Goal: Task Accomplishment & Management: Manage account settings

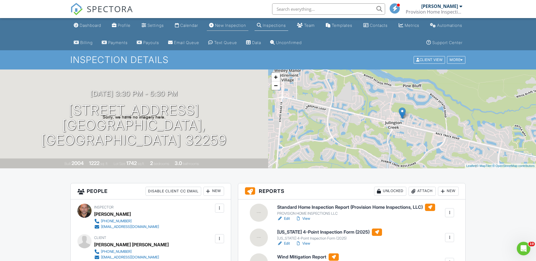
click at [227, 25] on div "New Inspection" at bounding box center [230, 25] width 31 height 5
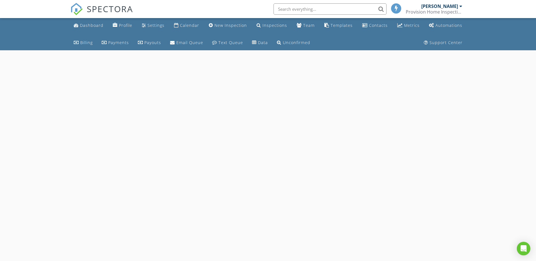
select select "7"
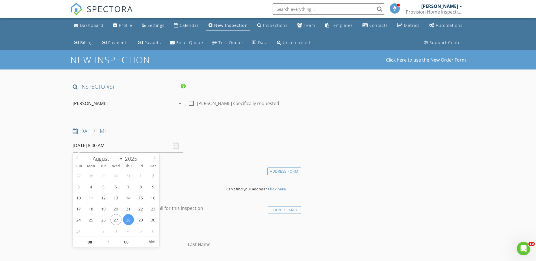
click at [93, 147] on input "08/28/2025 8:00 AM" at bounding box center [128, 146] width 111 height 14
type input "08/29/2025 8:00 AM"
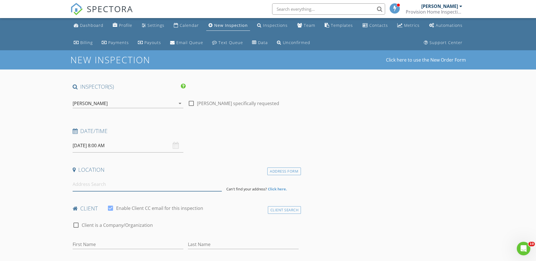
click at [210, 186] on input at bounding box center [147, 184] width 149 height 14
click at [99, 188] on input at bounding box center [147, 184] width 149 height 14
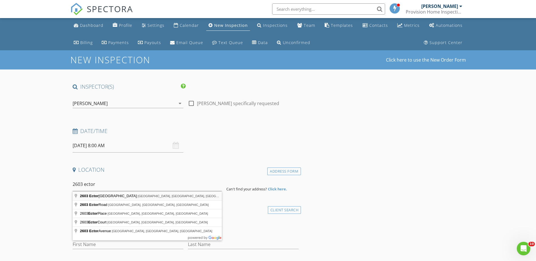
type input "2603 Ector Road North, Jacksonville, FL, USA"
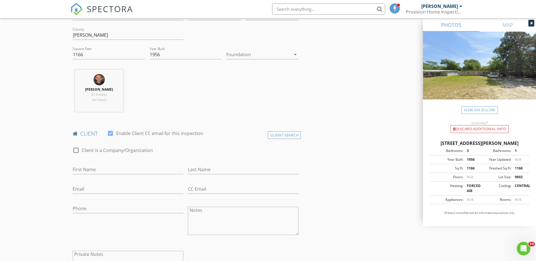
scroll to position [198, 0]
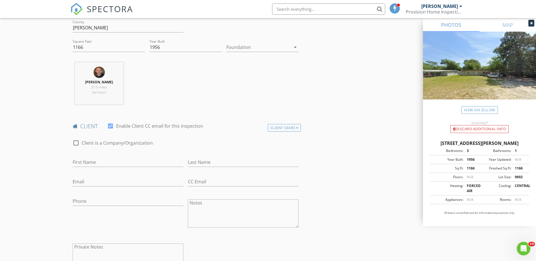
click at [107, 157] on div "First Name" at bounding box center [128, 163] width 111 height 18
click at [107, 161] on input "First Name" at bounding box center [128, 162] width 111 height 9
type input "Lian"
click at [197, 165] on input "Last Name" at bounding box center [243, 162] width 111 height 9
type input "Ramos Mendez"
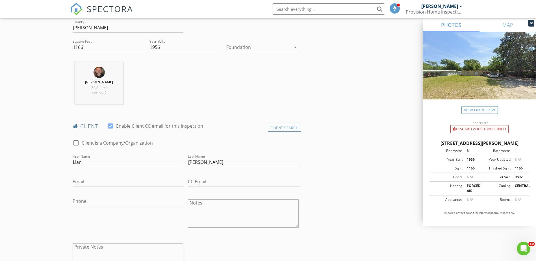
click at [122, 174] on div "Email" at bounding box center [128, 183] width 111 height 18
click at [121, 182] on input "Email" at bounding box center [128, 181] width 111 height 9
type input "7863596618"
click at [191, 186] on input "CC Email" at bounding box center [243, 181] width 111 height 9
drag, startPoint x: 97, startPoint y: 182, endPoint x: 65, endPoint y: 180, distance: 32.0
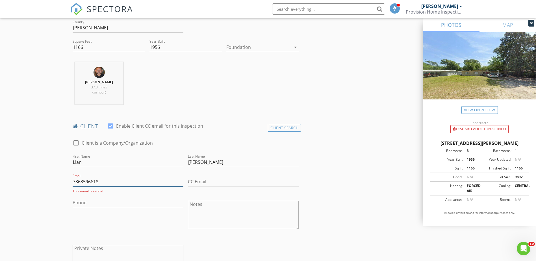
click at [79, 202] on input "Phone" at bounding box center [128, 202] width 111 height 9
paste input "786-359-6618"
type input "786-359-6618"
drag, startPoint x: 109, startPoint y: 181, endPoint x: 76, endPoint y: 181, distance: 32.8
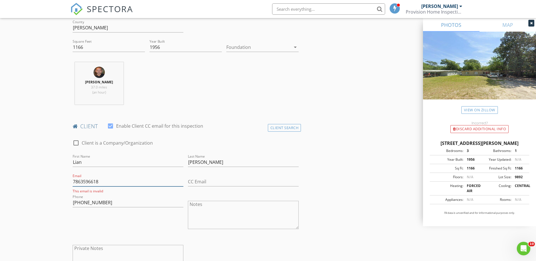
click at [76, 181] on input "7863596618" at bounding box center [128, 181] width 111 height 9
type input "7"
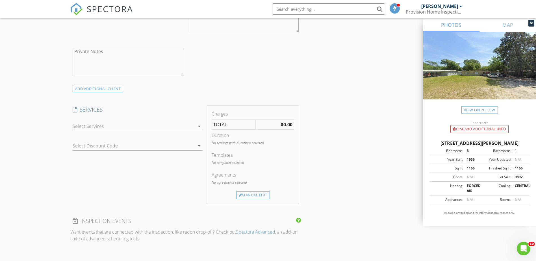
scroll to position [395, 0]
type input "Nailhia2707@gmail.com"
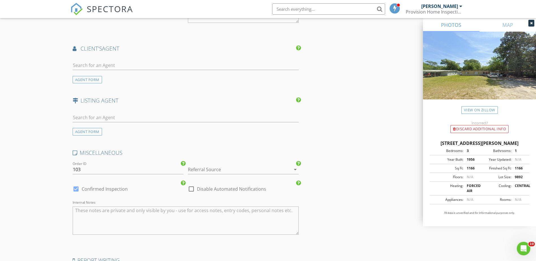
scroll to position [678, 0]
click at [82, 78] on div "AGENT FORM" at bounding box center [87, 79] width 29 height 8
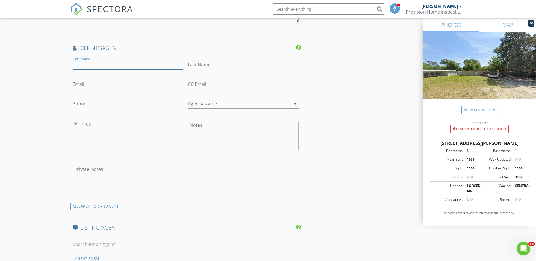
click at [91, 62] on input "First Name" at bounding box center [128, 64] width 111 height 9
click at [120, 81] on input "Email" at bounding box center [128, 84] width 111 height 9
paste input "isapulgarp@hotmail.com"
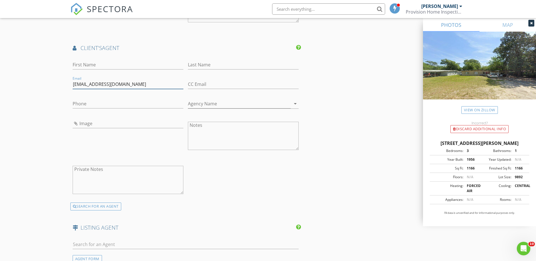
type input "isapulgarp@hotmail.com"
click at [114, 103] on input "Phone" at bounding box center [128, 103] width 111 height 9
click at [109, 106] on input "Phone" at bounding box center [128, 103] width 111 height 9
paste input "754-236-0445"
type input "754-236-0445"
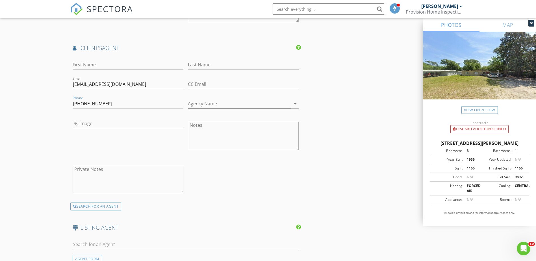
click at [91, 59] on div "First Name" at bounding box center [128, 66] width 111 height 18
click at [144, 65] on input "First Name" at bounding box center [128, 64] width 111 height 9
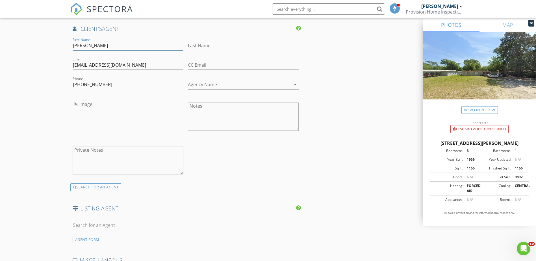
scroll to position [706, 0]
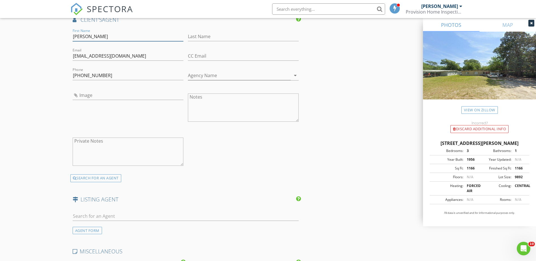
type input "Isabel"
click at [209, 34] on input "Last Name" at bounding box center [243, 36] width 111 height 9
type input "Pulgar"
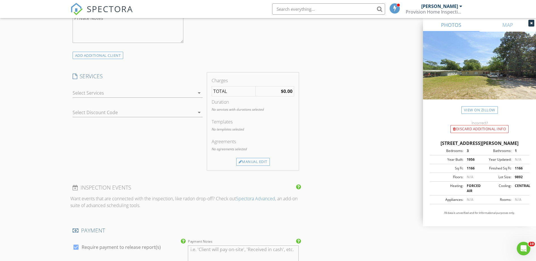
scroll to position [367, 0]
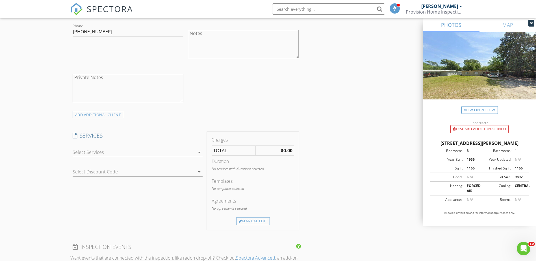
click at [201, 153] on icon "arrow_drop_down" at bounding box center [199, 152] width 7 height 7
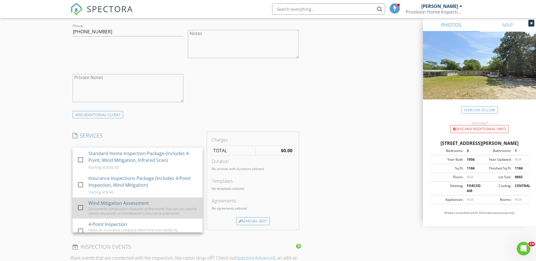
click at [82, 211] on div at bounding box center [81, 208] width 10 height 10
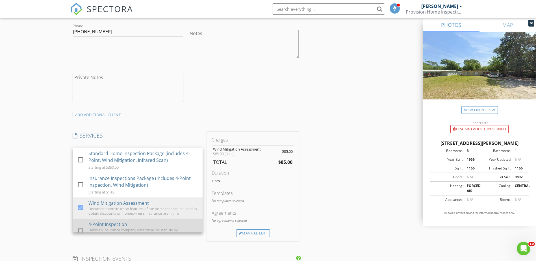
click at [80, 226] on div at bounding box center [81, 231] width 10 height 10
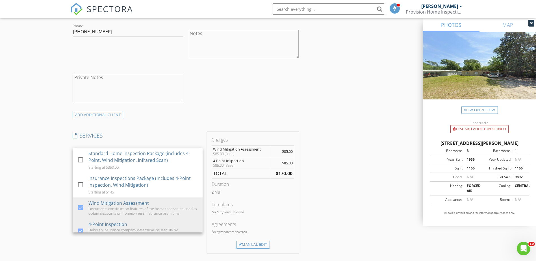
click at [375, 201] on div "INSPECTOR(S) check_box Guillermo Vargas PRIMARY Guillermo Vargas arrow_drop_dow…" at bounding box center [267, 254] width 395 height 1077
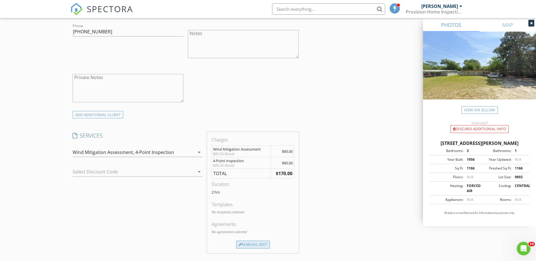
click at [258, 245] on div "Manual Edit" at bounding box center [253, 245] width 34 height 8
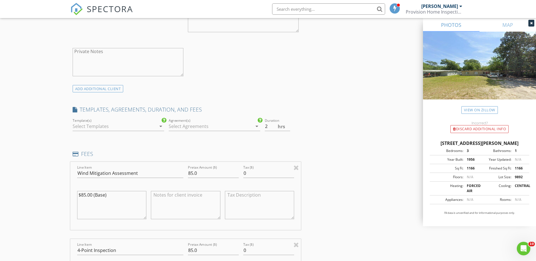
scroll to position [424, 0]
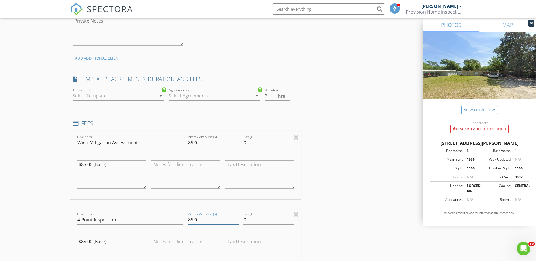
drag, startPoint x: 194, startPoint y: 219, endPoint x: 180, endPoint y: 219, distance: 13.8
click at [180, 219] on div "Line Item 4-Point Inspection Pretax Amount ($) 85.0 Tax ($) 0 $85.00 (Base)" at bounding box center [185, 242] width 231 height 68
type input "175.0"
drag, startPoint x: 192, startPoint y: 142, endPoint x: 186, endPoint y: 145, distance: 6.9
click at [186, 145] on div "Pretax Amount ($) 85.0" at bounding box center [213, 143] width 55 height 19
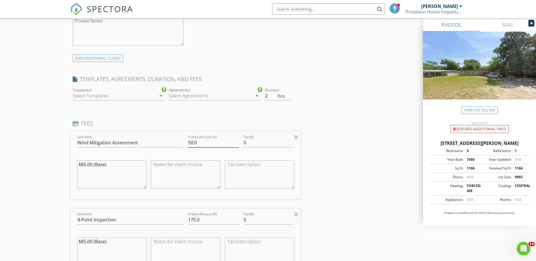
type input "50.0"
click at [351, 146] on div "INSPECTOR(S) check_box Guillermo Vargas PRIMARY Guillermo Vargas arrow_drop_dow…" at bounding box center [267, 255] width 395 height 1193
click at [288, 99] on input "1.5" at bounding box center [277, 95] width 25 height 9
click at [288, 99] on input "1" at bounding box center [277, 95] width 25 height 9
click at [350, 114] on div "INSPECTOR(S) check_box Guillermo Vargas PRIMARY Guillermo Vargas arrow_drop_dow…" at bounding box center [267, 255] width 395 height 1193
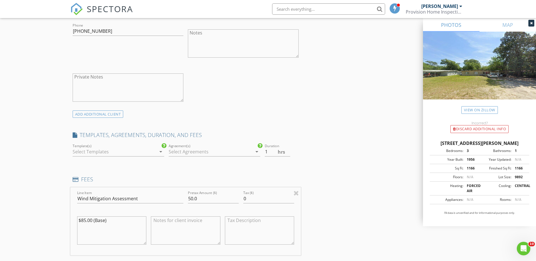
scroll to position [367, 0]
click at [161, 152] on icon "arrow_drop_down" at bounding box center [160, 152] width 7 height 7
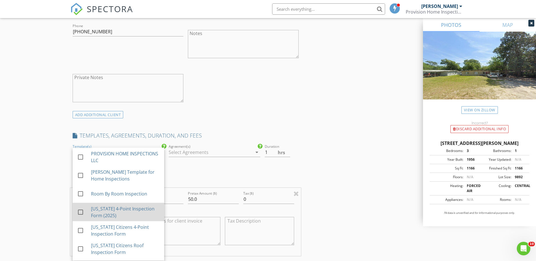
click at [78, 212] on div at bounding box center [81, 212] width 10 height 10
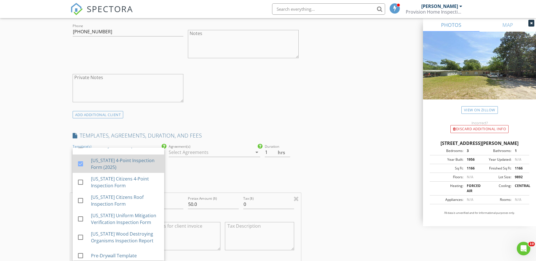
scroll to position [52, 0]
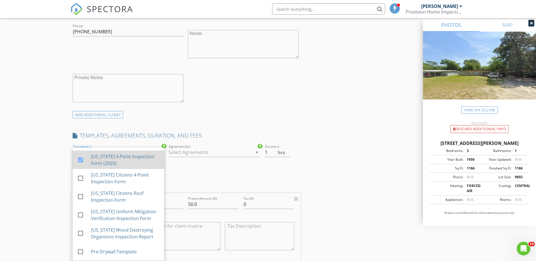
click at [78, 212] on div at bounding box center [81, 215] width 10 height 10
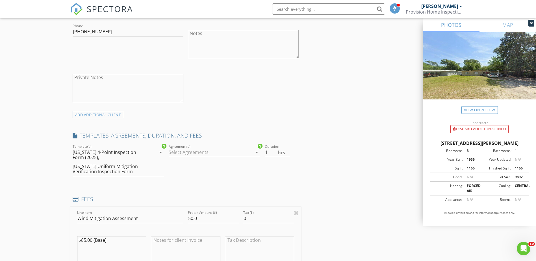
click at [257, 152] on icon "arrow_drop_down" at bounding box center [256, 152] width 7 height 7
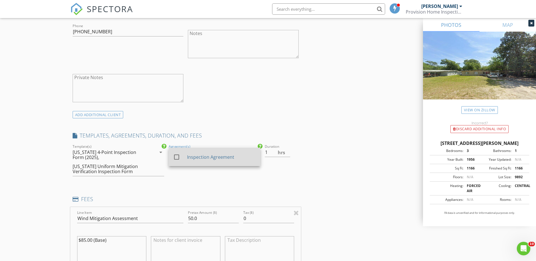
click at [175, 158] on div at bounding box center [177, 157] width 10 height 10
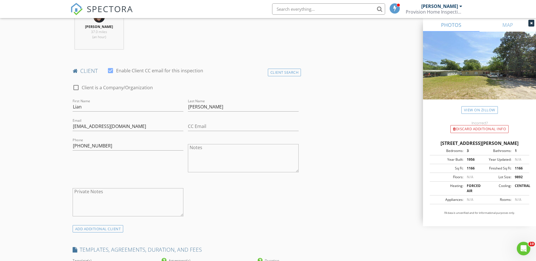
scroll to position [311, 0]
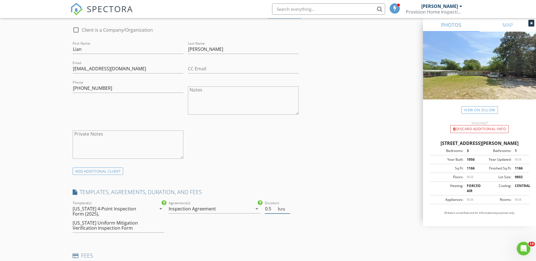
type input "0.5"
click at [289, 210] on input "0.5" at bounding box center [277, 208] width 25 height 9
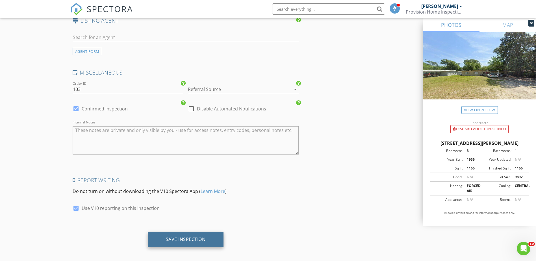
scroll to position [1047, 0]
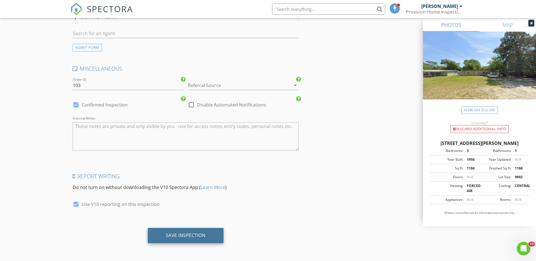
click at [179, 240] on div "Save Inspection" at bounding box center [186, 235] width 76 height 15
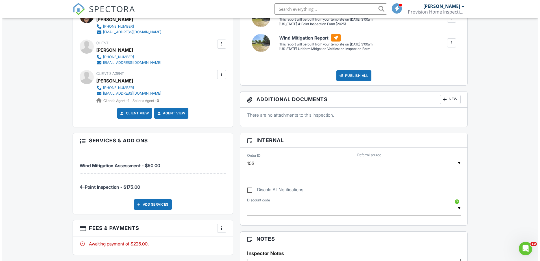
scroll to position [198, 0]
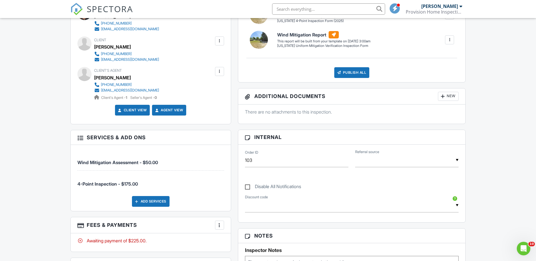
click at [445, 95] on div "New" at bounding box center [448, 96] width 21 height 9
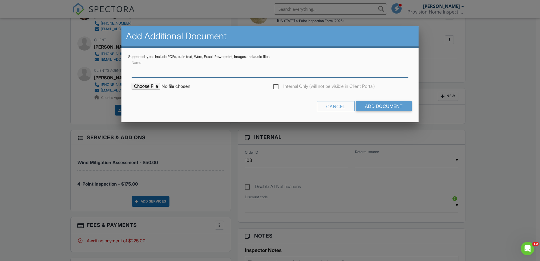
click at [160, 72] on input "Name" at bounding box center [270, 71] width 277 height 14
type input "Roof permit"
click at [151, 84] on input "file" at bounding box center [180, 86] width 96 height 7
type input "C:\fakepath\Roof permit.pdf"
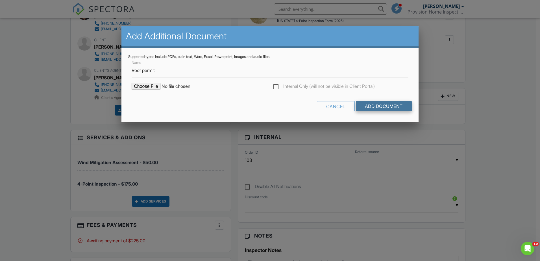
click at [372, 109] on input "Add Document" at bounding box center [384, 106] width 56 height 10
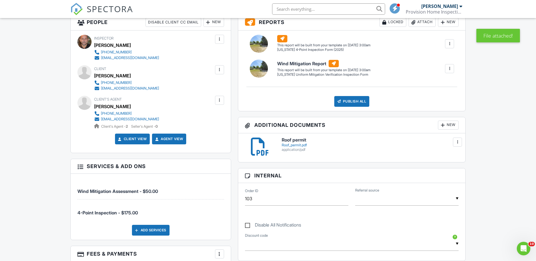
scroll to position [169, 0]
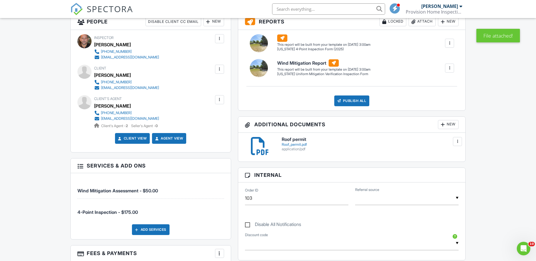
click at [292, 145] on div "Roof_permit.pdf" at bounding box center [370, 144] width 177 height 5
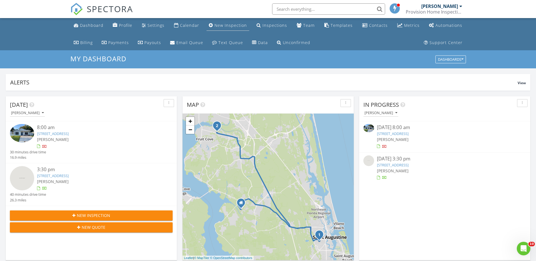
click at [230, 25] on div "New Inspection" at bounding box center [230, 25] width 32 height 5
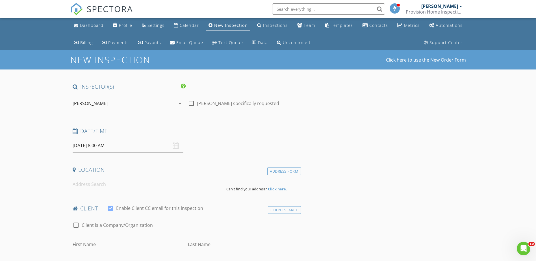
click at [86, 144] on input "[DATE] 8:00 AM" at bounding box center [128, 146] width 111 height 14
type input "[DATE] 8:00 AM"
click at [99, 145] on input "[DATE] 8:00 AM" at bounding box center [128, 146] width 111 height 14
type input "09"
type input "[DATE] 9:00 AM"
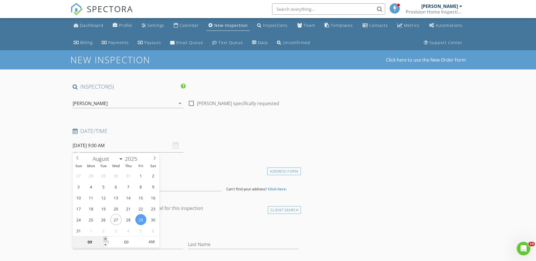
click at [104, 239] on span at bounding box center [105, 239] width 4 height 6
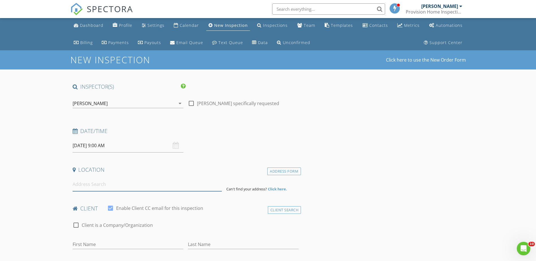
click at [166, 190] on input at bounding box center [147, 184] width 149 height 14
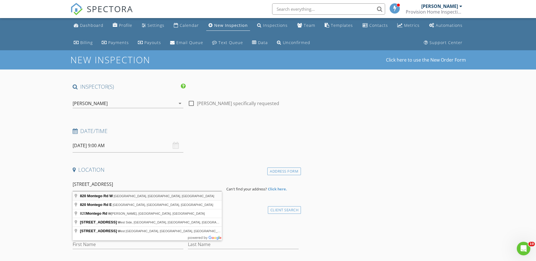
type input "820 Montego Rd W, Jacksonville, FL, USA"
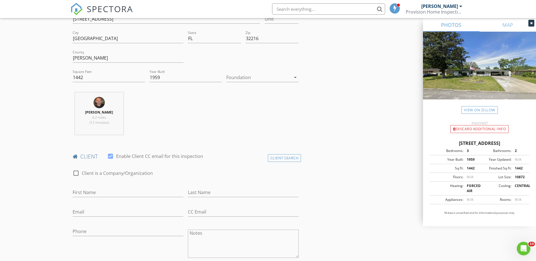
scroll to position [226, 0]
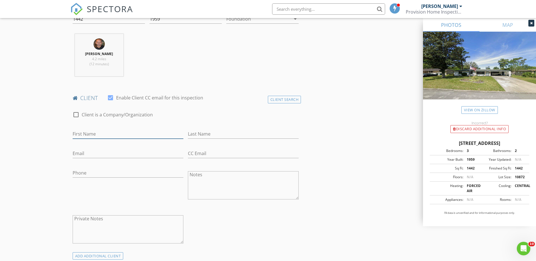
click at [142, 131] on input "First Name" at bounding box center [128, 133] width 111 height 9
type input "Raul"
click at [214, 132] on input "Last Name" at bounding box center [243, 133] width 111 height 9
type input "Gonzalez Leyva"
click at [94, 149] on input "Email" at bounding box center [128, 153] width 111 height 9
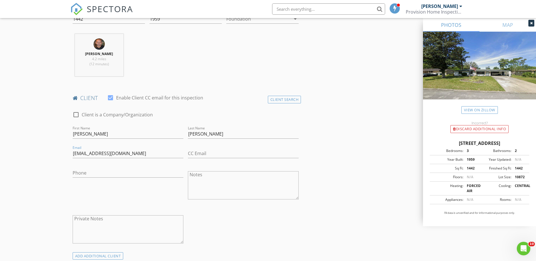
drag, startPoint x: 88, startPoint y: 155, endPoint x: 92, endPoint y: 155, distance: 4.2
click at [92, 155] on input "rgonzalez123@yahoo.com" at bounding box center [128, 153] width 111 height 9
type input "rgonzal123@yahoo.com"
click at [100, 162] on div at bounding box center [128, 161] width 111 height 3
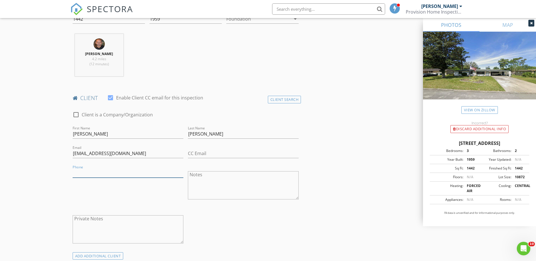
click at [104, 173] on input "Phone" at bounding box center [128, 172] width 111 height 9
click at [119, 193] on div "Phone 904-723-0231" at bounding box center [127, 186] width 115 height 44
drag, startPoint x: 84, startPoint y: 173, endPoint x: 114, endPoint y: 175, distance: 30.3
click at [114, 175] on input "904-723-0231" at bounding box center [128, 172] width 111 height 9
type input "[PHONE_NUMBER]"
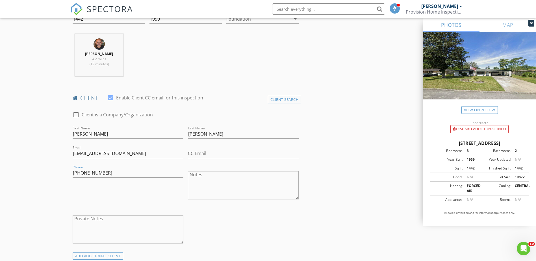
click at [108, 200] on div "Phone 904-732-0231" at bounding box center [127, 186] width 115 height 44
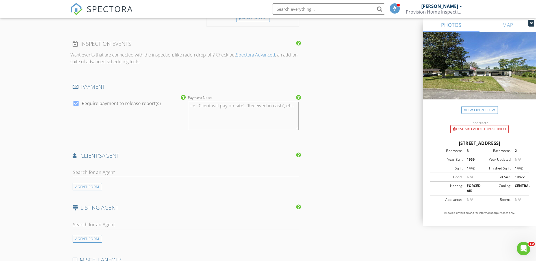
scroll to position [593, 0]
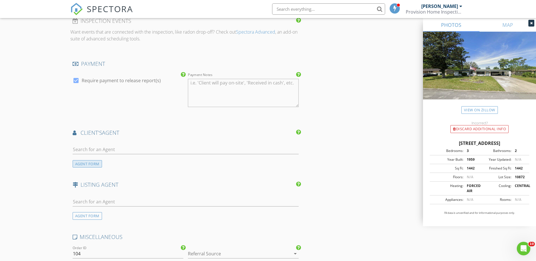
click at [81, 162] on div "AGENT FORM" at bounding box center [87, 164] width 29 height 8
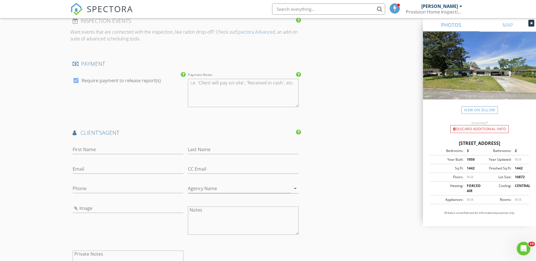
click at [98, 144] on div "First Name" at bounding box center [128, 151] width 111 height 18
click at [99, 151] on input "First Name" at bounding box center [128, 149] width 111 height 9
click at [100, 173] on input "Email" at bounding box center [128, 168] width 111 height 9
paste input "[EMAIL_ADDRESS][DOMAIN_NAME]"
type input "[EMAIL_ADDRESS][DOMAIN_NAME]"
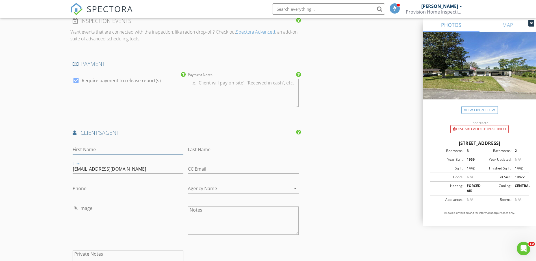
click at [120, 148] on input "First Name" at bounding box center [128, 149] width 111 height 9
type input "[PERSON_NAME]"
click at [210, 150] on input "Last Name" at bounding box center [243, 149] width 111 height 9
type input "[PERSON_NAME]"
click at [127, 191] on input "Phone" at bounding box center [128, 188] width 111 height 9
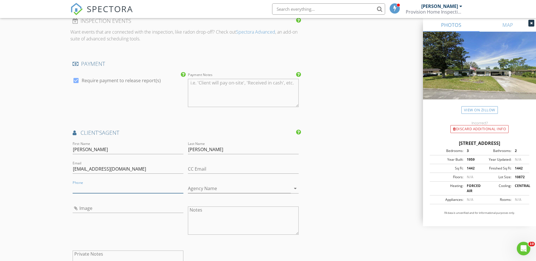
click at [142, 187] on input "Phone" at bounding box center [128, 188] width 111 height 9
paste input "[PHONE_NUMBER]"
type input "[PHONE_NUMBER]"
click at [333, 192] on div "INSPECTOR(S) check_box Guillermo Vargas PRIMARY Guillermo Vargas arrow_drop_dow…" at bounding box center [267, 17] width 395 height 1054
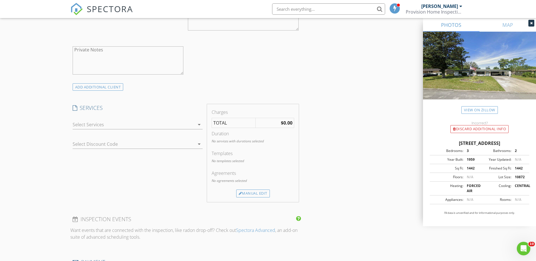
scroll to position [395, 0]
click at [199, 125] on icon "arrow_drop_down" at bounding box center [199, 124] width 7 height 7
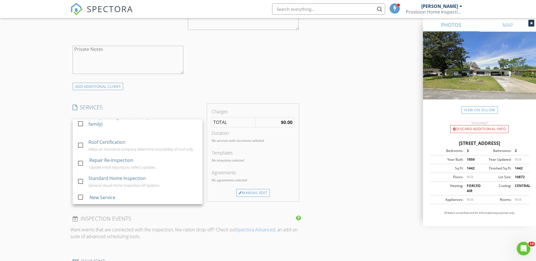
scroll to position [249, 0]
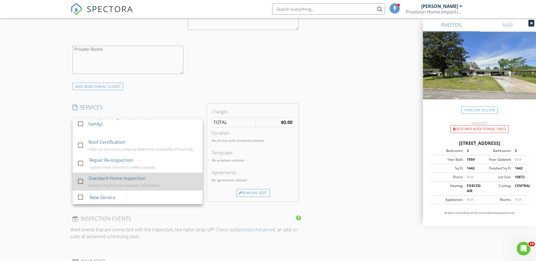
click at [139, 186] on div "General Visual Home Inspection All Systems" at bounding box center [123, 185] width 71 height 5
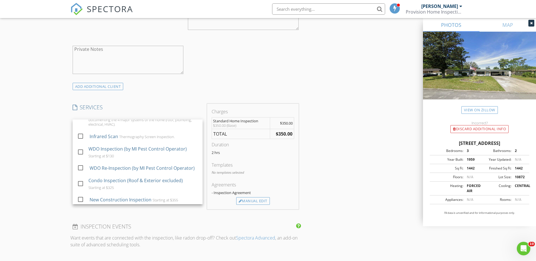
scroll to position [80, 0]
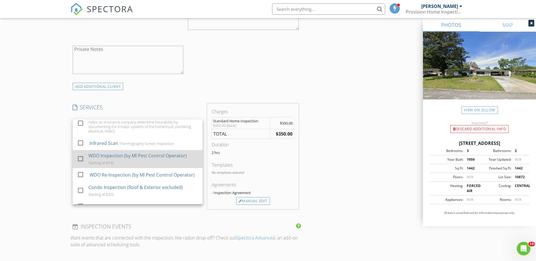
click at [140, 164] on div "WDO Inspection (by MI Pest Control Operator) Starting at $130" at bounding box center [143, 159] width 110 height 18
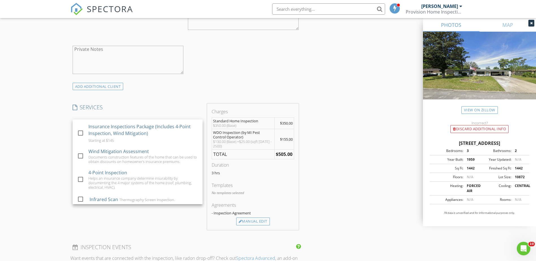
scroll to position [23, 0]
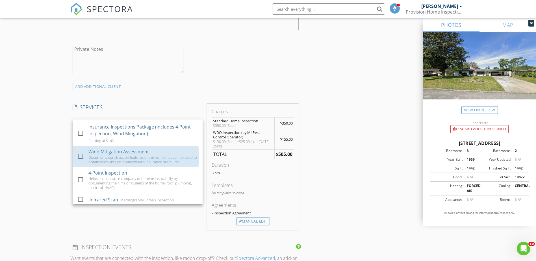
click at [140, 164] on div "Documents construction features of the home that can be used to obtain discount…" at bounding box center [143, 159] width 110 height 9
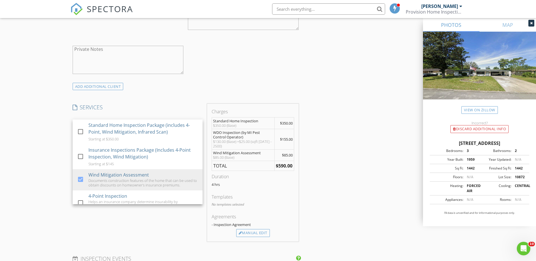
scroll to position [28, 0]
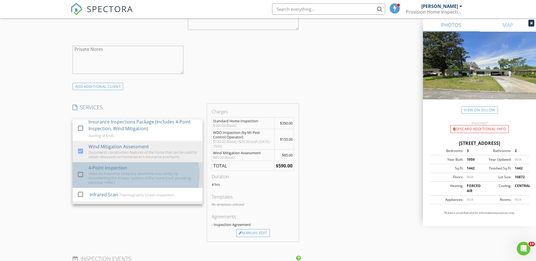
click at [137, 173] on div "Helps an insurance company determine insurability by documenting the 4 major sy…" at bounding box center [143, 178] width 110 height 14
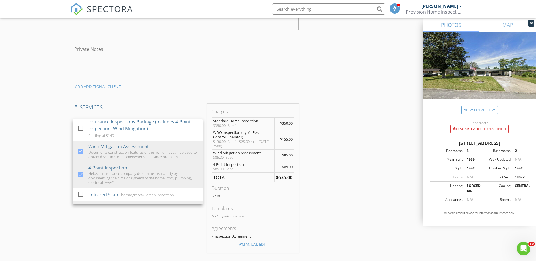
click at [351, 182] on div "INSPECTOR(S) check_box Guillermo Vargas PRIMARY Guillermo Vargas arrow_drop_dow…" at bounding box center [267, 240] width 395 height 1105
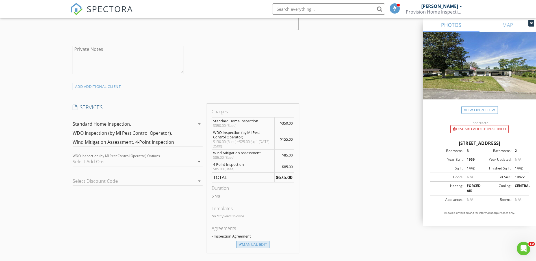
click at [251, 246] on div "Manual Edit" at bounding box center [253, 245] width 34 height 8
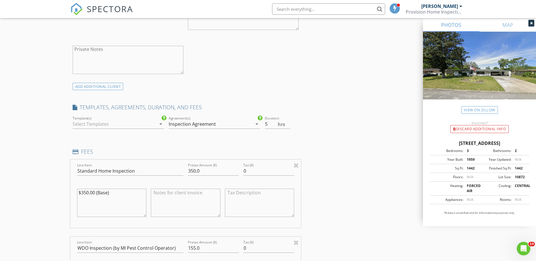
scroll to position [452, 0]
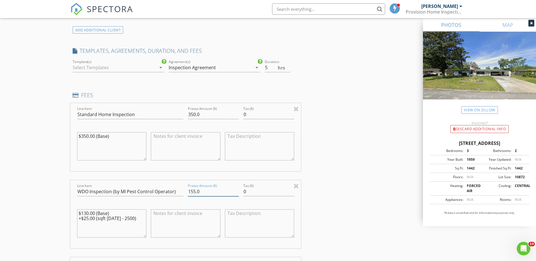
drag, startPoint x: 195, startPoint y: 192, endPoint x: 147, endPoint y: 192, distance: 48.3
click at [147, 192] on div "Line Item WDO Inspection (by MI Pest Control Operator) Pretax Amount ($) 155.0 …" at bounding box center [185, 214] width 231 height 68
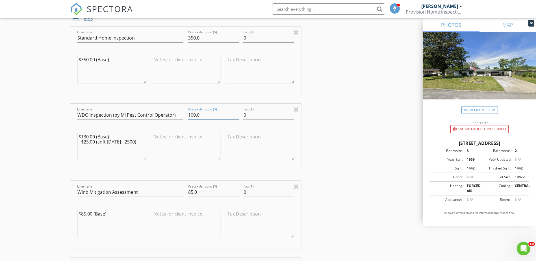
scroll to position [537, 0]
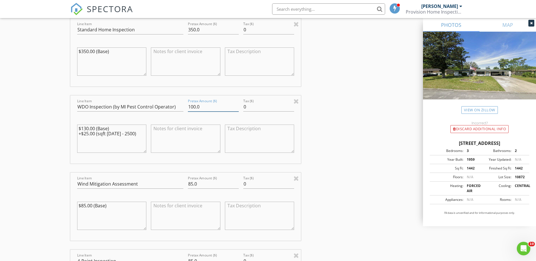
type input "100.0"
click at [327, 187] on div "INSPECTOR(S) check_box Guillermo Vargas PRIMARY Guillermo Vargas arrow_drop_dow…" at bounding box center [267, 219] width 395 height 1347
click at [191, 184] on input "85.0" at bounding box center [213, 183] width 51 height 9
drag, startPoint x: 193, startPoint y: 181, endPoint x: 182, endPoint y: 187, distance: 12.0
click at [182, 187] on div "Line Item Wind Mitigation Assessment Pretax Amount ($) 85.0 Tax ($) 0 $85.00 (B…" at bounding box center [185, 207] width 231 height 68
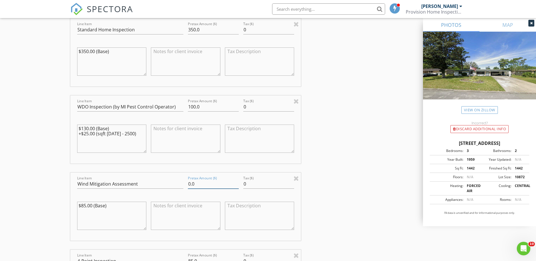
type input "0.0"
drag, startPoint x: 408, startPoint y: 187, endPoint x: 366, endPoint y: 188, distance: 42.1
click at [366, 188] on div "INSPECTOR(S) check_box Guillermo Vargas PRIMARY Guillermo Vargas arrow_drop_dow…" at bounding box center [267, 219] width 395 height 1347
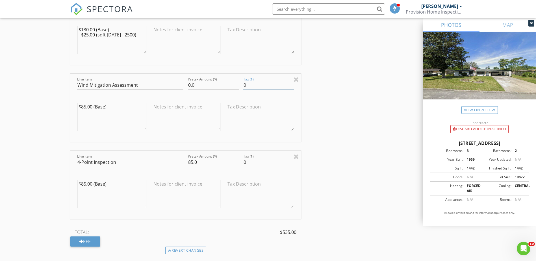
scroll to position [621, 0]
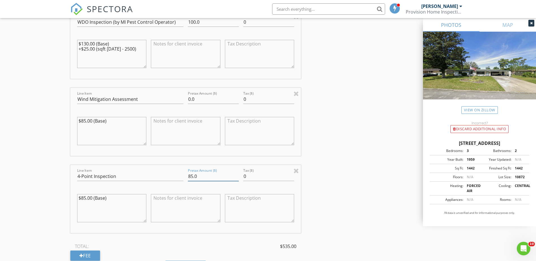
drag, startPoint x: 194, startPoint y: 173, endPoint x: 174, endPoint y: 178, distance: 20.1
click at [174, 178] on div "Line Item 4-Point Inspection Pretax Amount ($) 85.0 Tax ($) 0 $85.00 (Base)" at bounding box center [185, 199] width 231 height 68
type input "50.0"
click at [318, 192] on div "INSPECTOR(S) check_box Guillermo Vargas PRIMARY Guillermo Vargas arrow_drop_dow…" at bounding box center [267, 135] width 395 height 1347
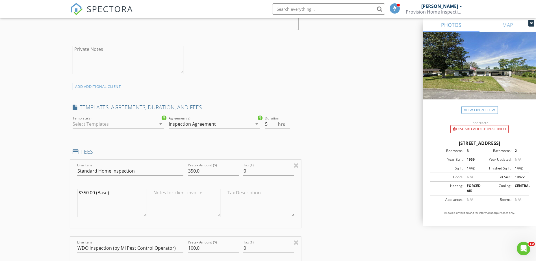
scroll to position [367, 0]
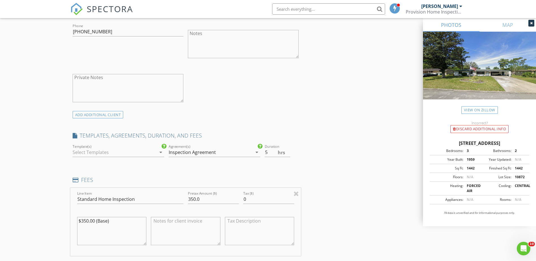
click at [161, 153] on icon "arrow_drop_down" at bounding box center [160, 152] width 7 height 7
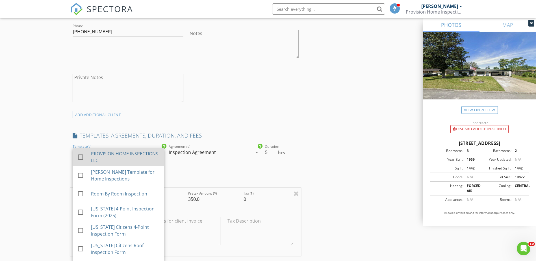
click at [123, 158] on div "PROVISION HOME INSPECTIONS LLC" at bounding box center [125, 157] width 69 height 14
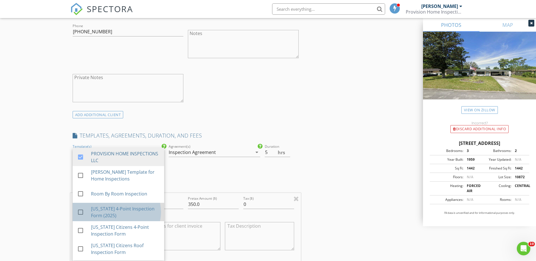
click at [117, 212] on div "[US_STATE] 4-Point Inspection Form (2025)" at bounding box center [125, 212] width 69 height 14
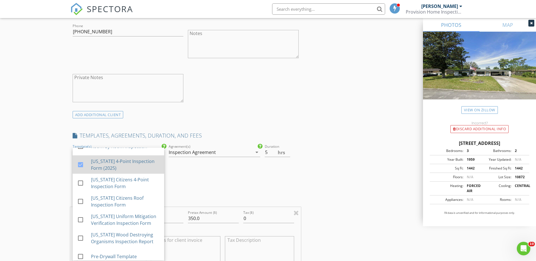
scroll to position [52, 0]
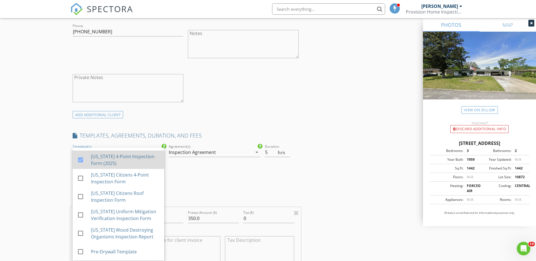
click at [117, 212] on div "[US_STATE] Uniform Mitigation Verification Inspection Form" at bounding box center [125, 215] width 69 height 14
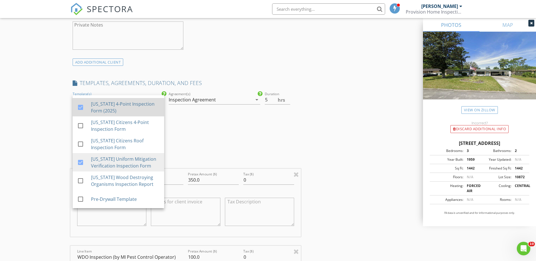
scroll to position [424, 0]
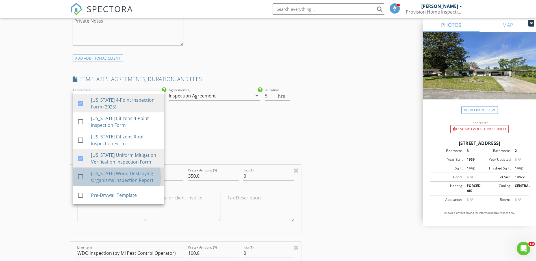
click at [120, 175] on div "[US_STATE] Wood Destroying Organisms Inspection Report" at bounding box center [125, 177] width 69 height 14
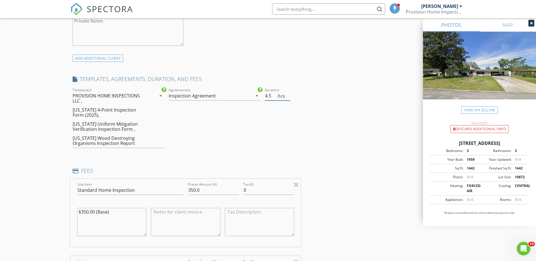
click at [287, 98] on input "4.5" at bounding box center [277, 95] width 25 height 9
click at [287, 98] on input "4" at bounding box center [277, 95] width 25 height 9
click at [287, 98] on input "3.5" at bounding box center [277, 95] width 25 height 9
click at [287, 98] on input "3" at bounding box center [277, 95] width 25 height 9
click at [287, 98] on input "2.5" at bounding box center [277, 95] width 25 height 9
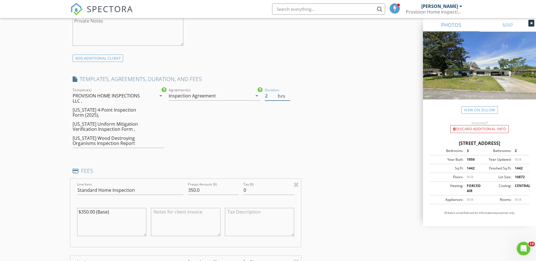
type input "2"
click at [287, 98] on input "2" at bounding box center [277, 95] width 25 height 9
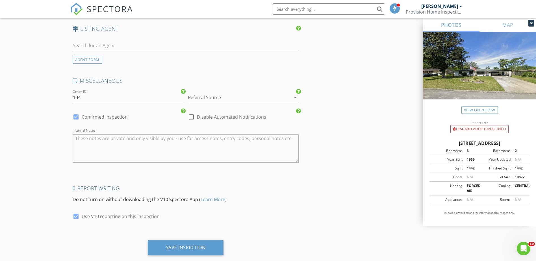
scroll to position [1230, 0]
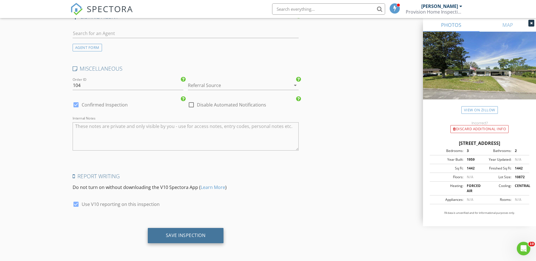
click at [203, 236] on div "Save Inspection" at bounding box center [186, 235] width 40 height 6
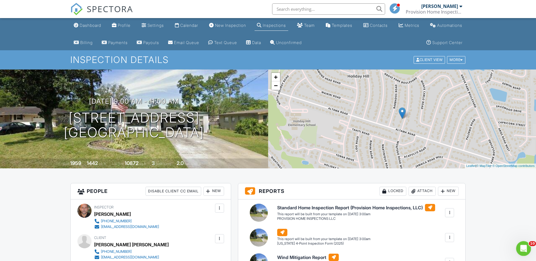
click at [518, 245] on div "Open Intercom Messenger" at bounding box center [522, 247] width 19 height 19
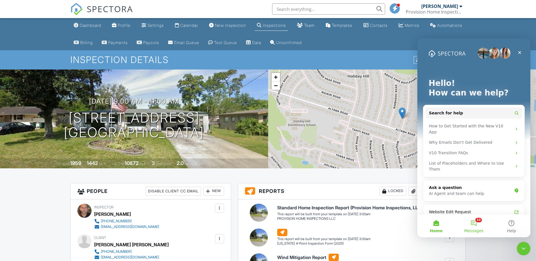
click at [474, 220] on button "10 Messages" at bounding box center [474, 226] width 38 height 23
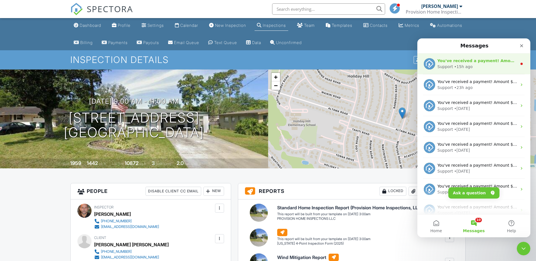
click at [519, 66] on icon "Intercom messenger" at bounding box center [521, 64] width 5 height 5
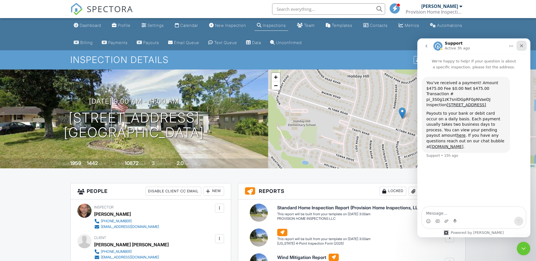
click at [520, 46] on icon "Close" at bounding box center [521, 46] width 5 height 5
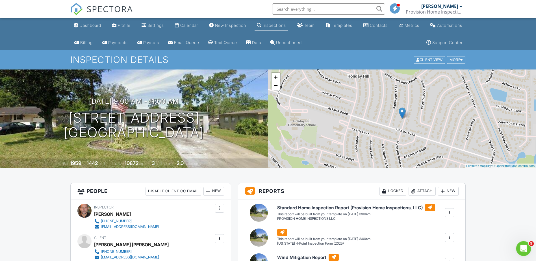
click at [525, 241] on div "Open Intercom Messenger" at bounding box center [523, 248] width 14 height 14
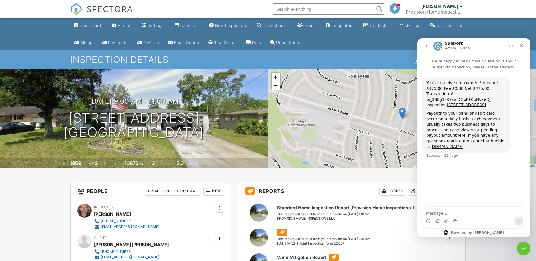
click at [428, 44] on button "go back" at bounding box center [426, 46] width 11 height 11
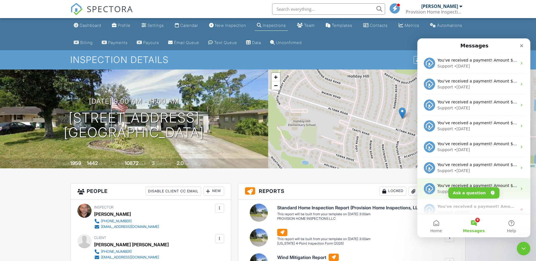
scroll to position [71, 0]
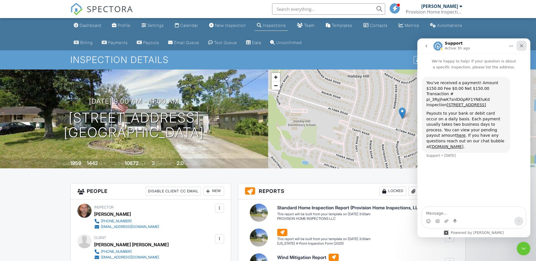
click at [521, 45] on icon "Close" at bounding box center [521, 46] width 5 height 5
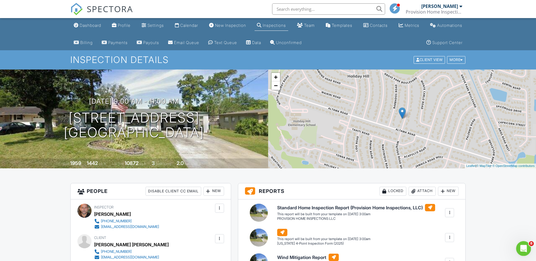
click at [523, 252] on icon "Open Intercom Messenger" at bounding box center [522, 247] width 9 height 9
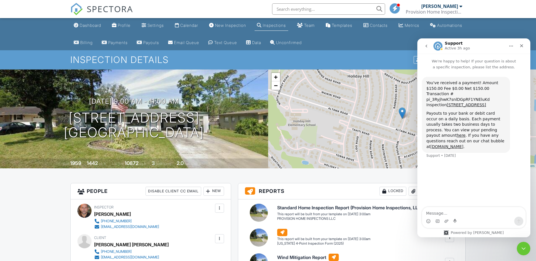
click at [427, 48] on icon "go back" at bounding box center [426, 46] width 5 height 5
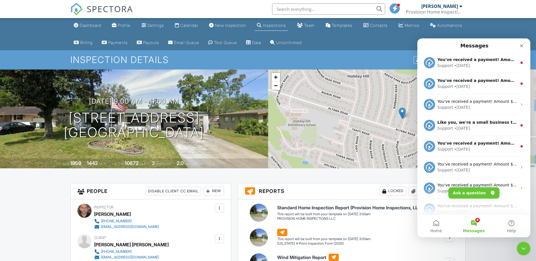
scroll to position [226, 0]
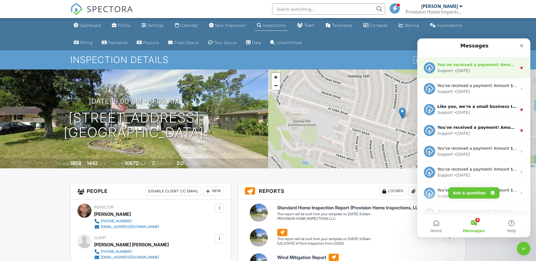
click at [474, 74] on div "You've received a payment! Amount $160.00 Fee $0.00 Net $160.00 Transaction # I…" at bounding box center [473, 67] width 113 height 21
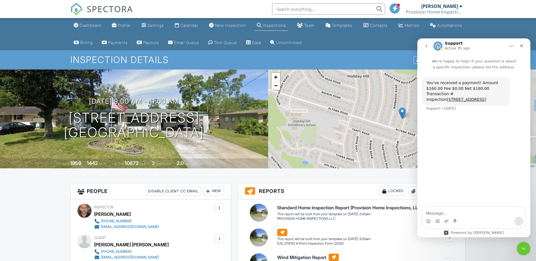
click at [425, 45] on icon "go back" at bounding box center [426, 46] width 5 height 5
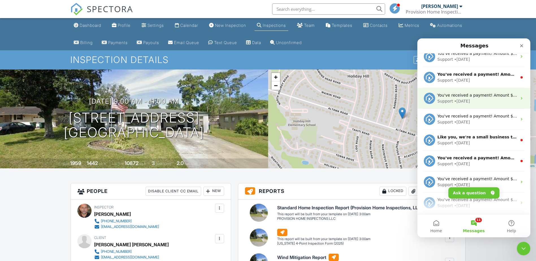
scroll to position [198, 0]
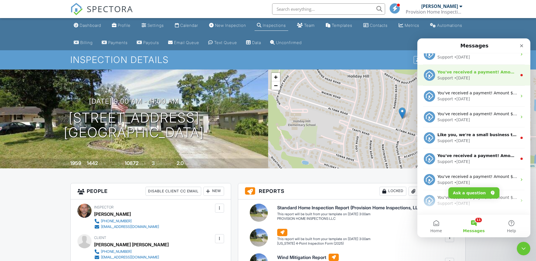
click at [454, 78] on div "• 6d ago" at bounding box center [462, 78] width 16 height 6
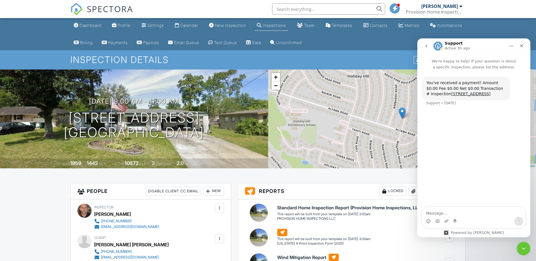
click at [427, 46] on icon "go back" at bounding box center [426, 46] width 5 height 5
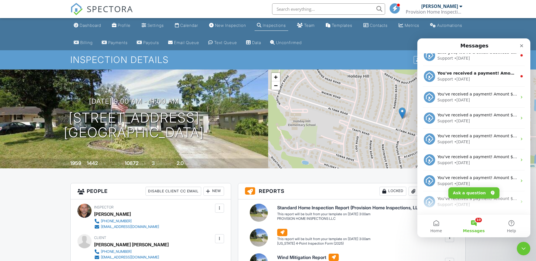
scroll to position [282, 0]
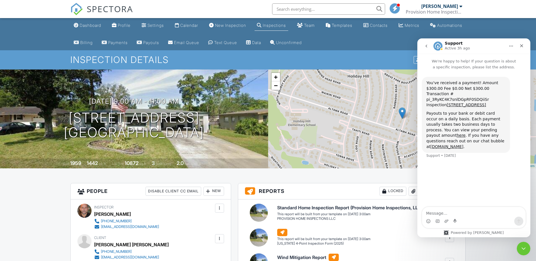
click at [425, 47] on icon "go back" at bounding box center [426, 46] width 5 height 5
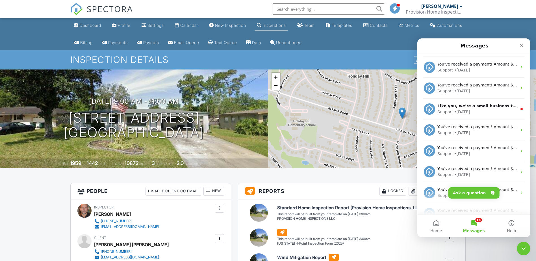
scroll to position [198, 0]
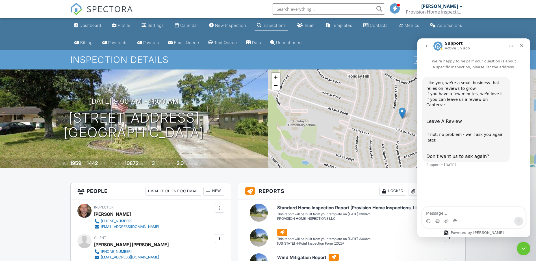
click at [427, 45] on icon "go back" at bounding box center [426, 46] width 5 height 5
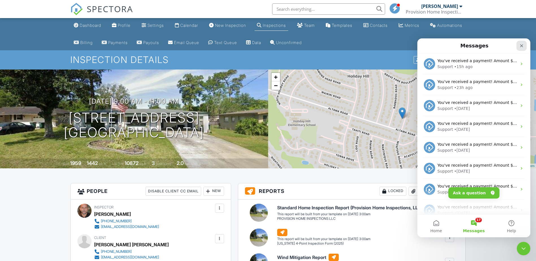
click at [521, 47] on icon "Close" at bounding box center [521, 46] width 5 height 5
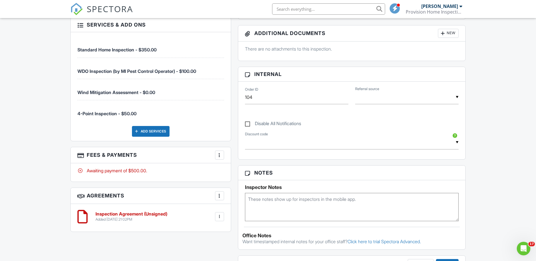
scroll to position [311, 0]
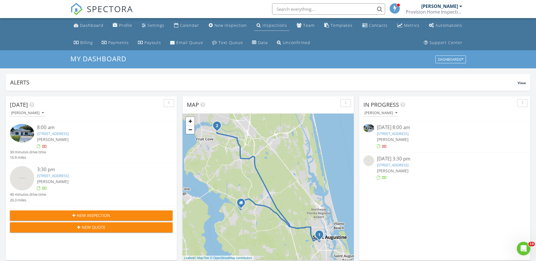
click at [266, 24] on div "Inspections" at bounding box center [274, 25] width 25 height 5
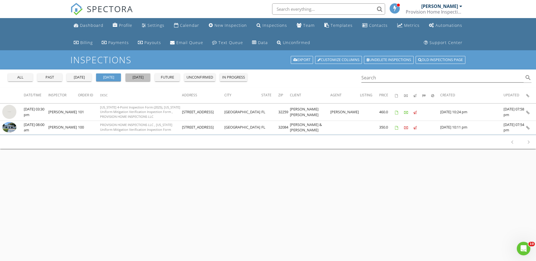
click at [133, 75] on div "[DATE]" at bounding box center [138, 78] width 20 height 6
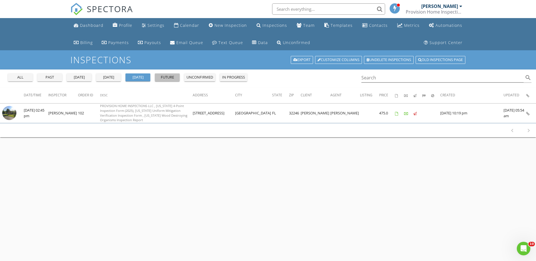
click at [164, 77] on div "future" at bounding box center [167, 78] width 20 height 6
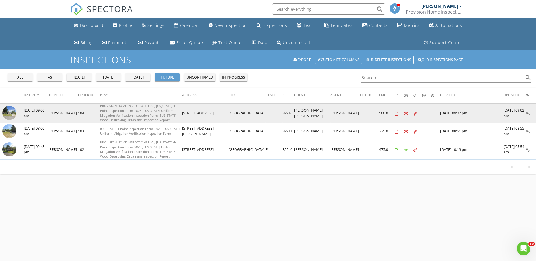
click at [11, 113] on img at bounding box center [9, 113] width 14 height 14
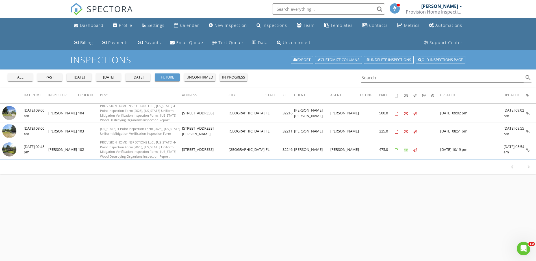
click at [259, 206] on div "Inspections Export Customize Columns Undelete inspections Old inspections page …" at bounding box center [268, 180] width 536 height 261
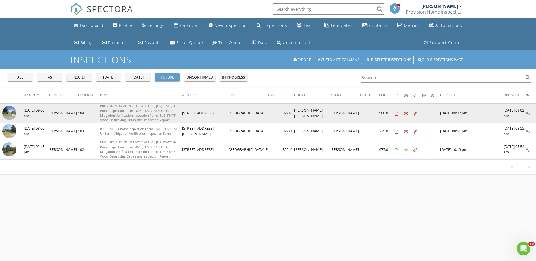
click at [2, 112] on img at bounding box center [9, 113] width 14 height 14
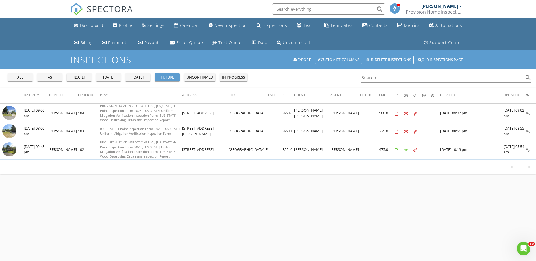
click at [165, 77] on div "future" at bounding box center [167, 78] width 20 height 6
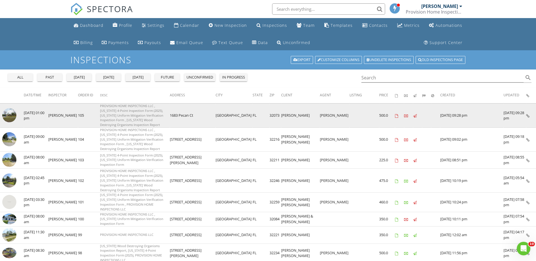
click at [15, 113] on img at bounding box center [9, 115] width 14 height 14
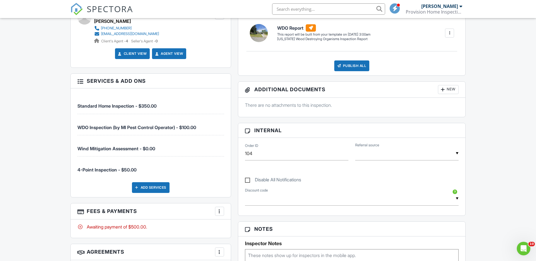
click at [448, 92] on div "New" at bounding box center [448, 89] width 21 height 9
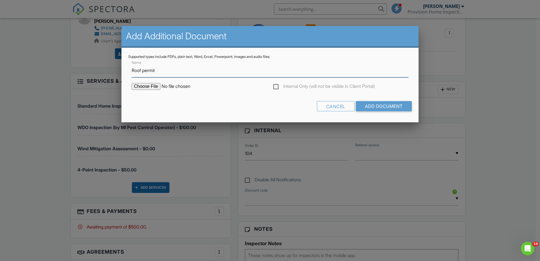
type input "Roof permit"
click at [142, 84] on input "file" at bounding box center [180, 86] width 96 height 7
type input "C:\fakepath\Roof permit.pdf"
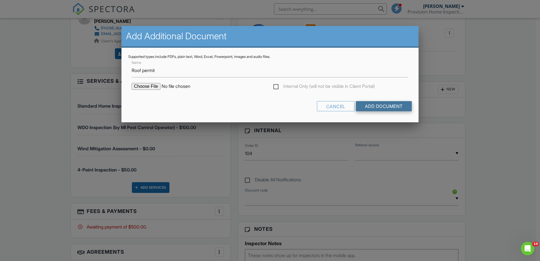
click at [397, 103] on input "Add Document" at bounding box center [384, 106] width 56 height 10
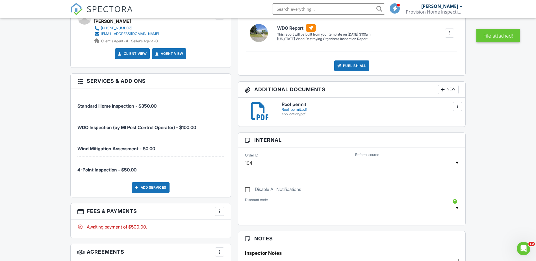
click at [289, 107] on h6 "Roof permit" at bounding box center [370, 104] width 177 height 5
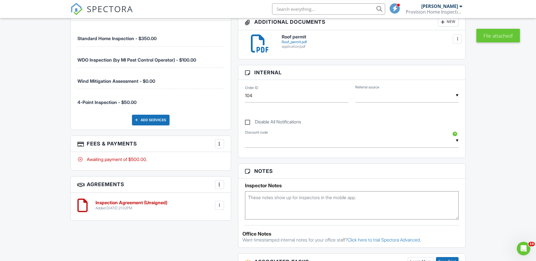
scroll to position [339, 0]
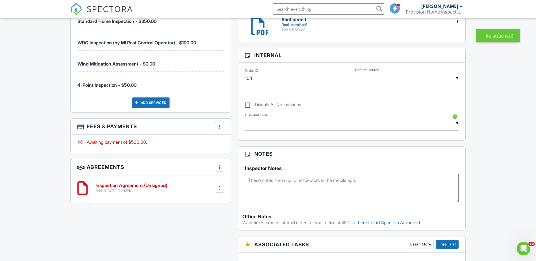
click at [293, 187] on textarea at bounding box center [352, 188] width 214 height 28
type textarea "Plumbing: water repipe [DATE]"
click at [328, 186] on textarea "Plumbing: water repipe [DATE]" at bounding box center [352, 188] width 214 height 28
click at [368, 191] on textarea "Plumbing: water repipe [DATE]" at bounding box center [352, 188] width 214 height 28
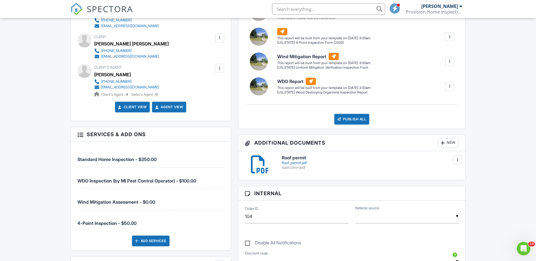
scroll to position [198, 0]
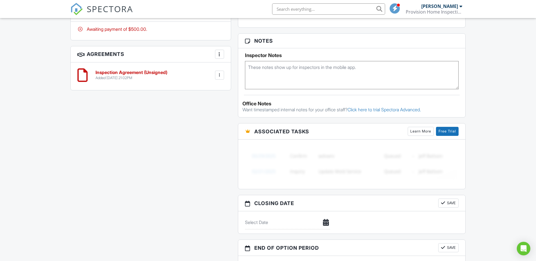
click at [293, 67] on textarea at bounding box center [352, 75] width 214 height 28
type textarea "WDO card 10455"
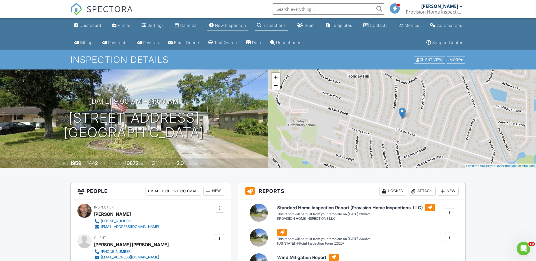
click at [225, 22] on link "New Inspection" at bounding box center [228, 25] width 42 height 10
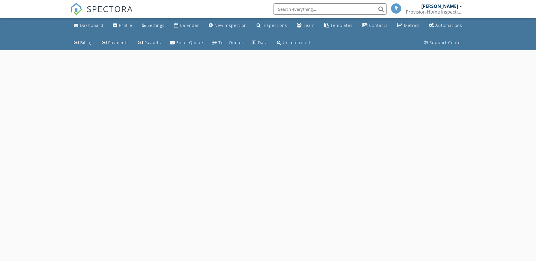
select select "7"
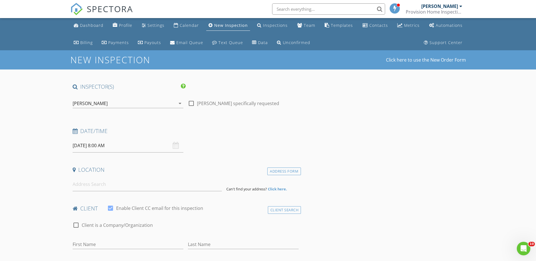
click at [97, 145] on input "08/28/2025 8:00 AM" at bounding box center [128, 146] width 111 height 14
type input "08/29/2025 8:00 AM"
type input "09"
type input "08/29/2025 9:00 AM"
click at [105, 239] on span at bounding box center [105, 239] width 4 height 6
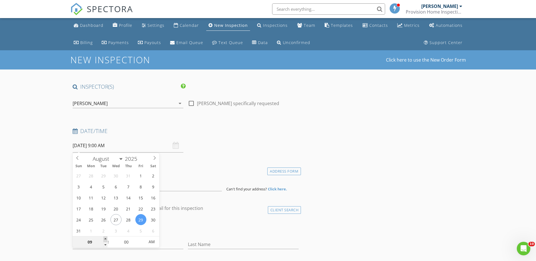
type input "10"
type input "08/29/2025 10:00 AM"
click at [105, 239] on span at bounding box center [105, 239] width 4 height 6
type input "11"
type input "08/29/2025 11:00 AM"
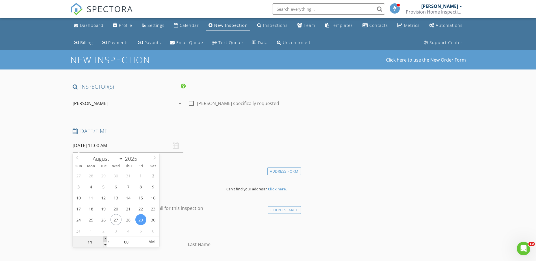
click at [105, 239] on span at bounding box center [105, 239] width 4 height 6
type input "12"
type input "08/29/2025 12:00 PM"
click at [105, 239] on span at bounding box center [105, 239] width 4 height 6
type input "01"
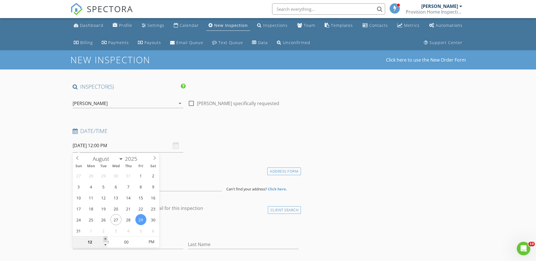
type input "[DATE] 1:00 PM"
click at [105, 239] on span at bounding box center [105, 239] width 4 height 6
click at [190, 230] on div "check_box_outline_blank Client is a Company/Organization" at bounding box center [186, 228] width 226 height 15
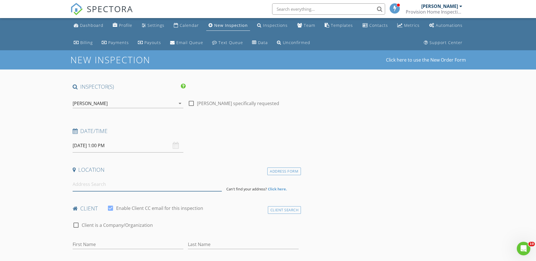
click at [135, 187] on input at bounding box center [147, 184] width 149 height 14
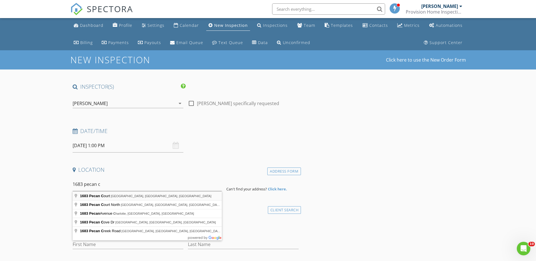
type input "1683 Pecan Court, Orange Park, FL, USA"
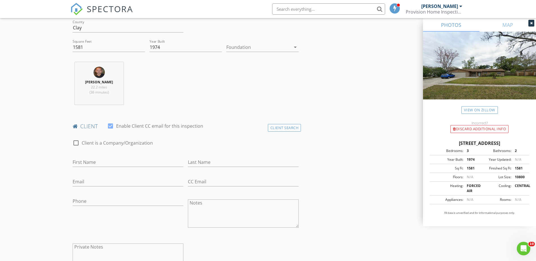
scroll to position [169, 0]
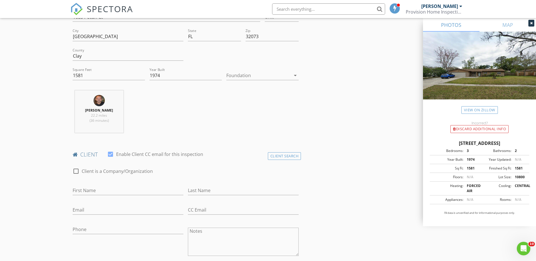
click at [111, 165] on div "check_box_outline_blank Client is a Company/Organization" at bounding box center [185, 171] width 231 height 19
drag, startPoint x: 112, startPoint y: 180, endPoint x: 114, endPoint y: 188, distance: 8.7
click at [112, 180] on div at bounding box center [113, 179] width 80 height 3
click at [114, 188] on input "First Name" at bounding box center [128, 190] width 111 height 9
type input "Elisbel"
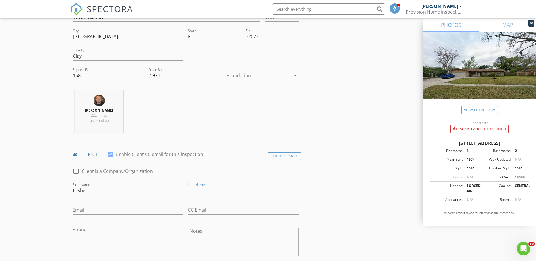
click at [205, 192] on input "Last Name" at bounding box center [243, 190] width 111 height 9
type input "Napoles"
click at [112, 207] on input "Email" at bounding box center [128, 209] width 111 height 9
type input "elisbelperez8820@yahoo.com"
click at [116, 230] on input "Phone" at bounding box center [128, 229] width 111 height 9
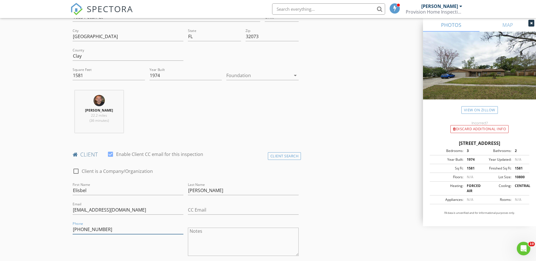
type input "904-923-8820"
click at [84, 241] on div "Phone 904-923-8820" at bounding box center [127, 242] width 115 height 44
click at [102, 241] on div "Phone 904-923-8820" at bounding box center [127, 242] width 115 height 44
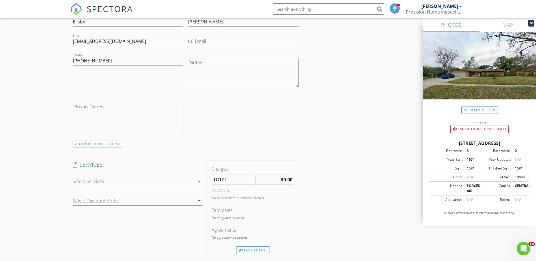
scroll to position [339, 0]
click at [101, 185] on div at bounding box center [134, 180] width 122 height 9
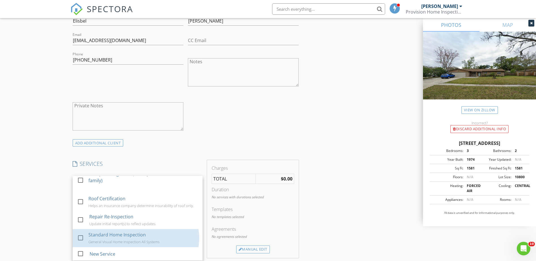
click at [154, 233] on div "Standard Home Inspection General Visual Home Inspection All Systems" at bounding box center [143, 238] width 110 height 18
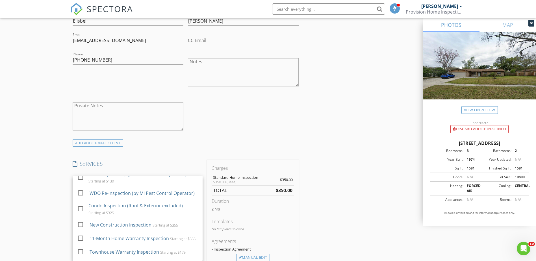
scroll to position [108, 0]
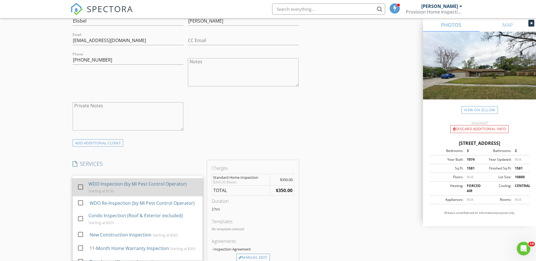
click at [146, 187] on div "WDO Inspection (by MI Pest Control Operator)" at bounding box center [137, 184] width 98 height 7
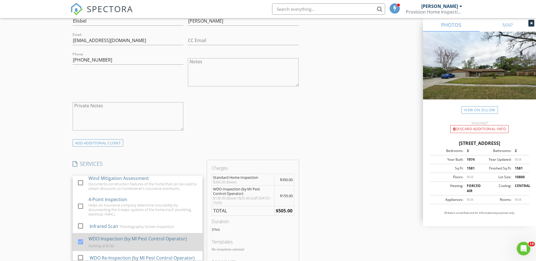
scroll to position [51, 0]
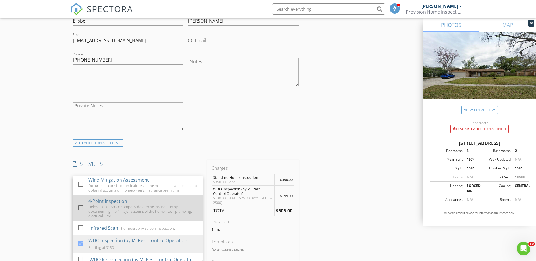
click at [136, 212] on div "Helps an insurance company determine insurability by documenting the 4 major sy…" at bounding box center [143, 212] width 110 height 14
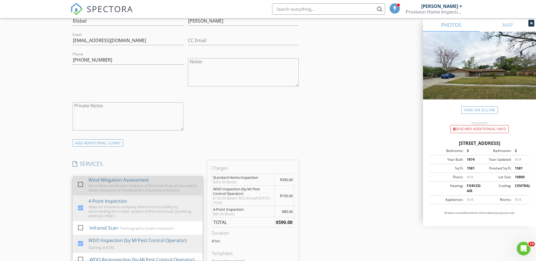
click at [144, 181] on div "Wind Mitigation Assessment" at bounding box center [118, 180] width 60 height 7
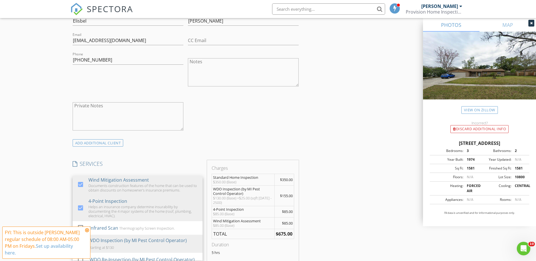
click at [332, 211] on div "INSPECTOR(S) check_box Guillermo Vargas PRIMARY Guillermo Vargas arrow_drop_dow…" at bounding box center [267, 233] width 395 height 978
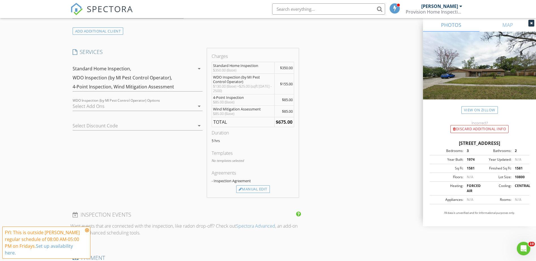
scroll to position [452, 0]
click at [286, 68] on span "$350.00" at bounding box center [286, 66] width 13 height 5
click at [284, 86] on td "$155.00" at bounding box center [284, 82] width 20 height 21
click at [247, 188] on div "Manual Edit" at bounding box center [253, 188] width 34 height 8
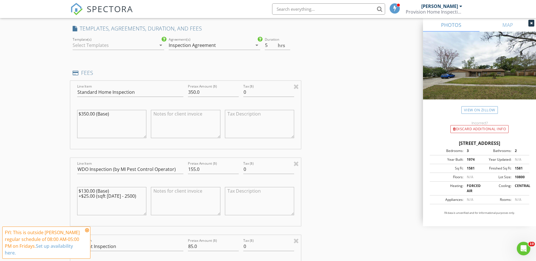
scroll to position [508, 0]
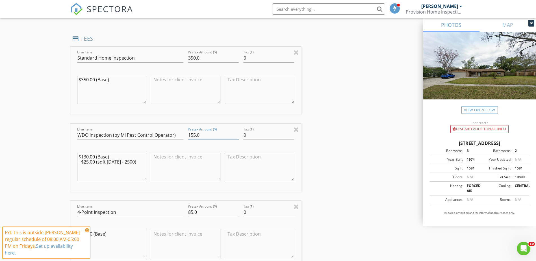
drag, startPoint x: 195, startPoint y: 136, endPoint x: 189, endPoint y: 139, distance: 7.1
click at [189, 139] on input "155.0" at bounding box center [213, 135] width 51 height 9
type input "100.0"
drag, startPoint x: 193, startPoint y: 210, endPoint x: 186, endPoint y: 214, distance: 8.1
click at [186, 214] on div "Pretax Amount ($) 85.0" at bounding box center [213, 212] width 55 height 19
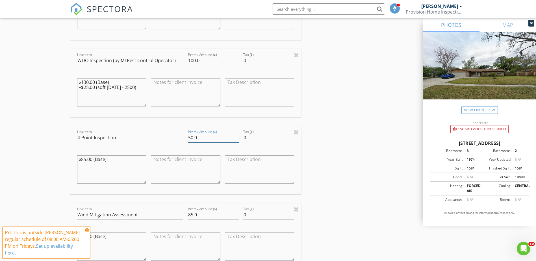
scroll to position [565, 0]
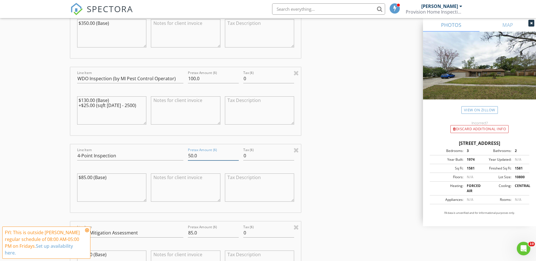
type input "50.0"
drag, startPoint x: 192, startPoint y: 234, endPoint x: 181, endPoint y: 237, distance: 11.8
click at [181, 237] on div "Line Item Wind Mitigation Assessment Pretax Amount ($) 85.0 Tax ($) 0 $85.00 (B…" at bounding box center [185, 255] width 231 height 68
type input "00.0"
click at [343, 209] on div "INSPECTOR(S) check_box Guillermo Vargas PRIMARY Guillermo Vargas arrow_drop_dow…" at bounding box center [267, 127] width 395 height 1219
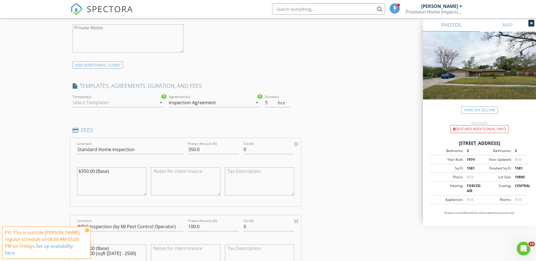
scroll to position [395, 0]
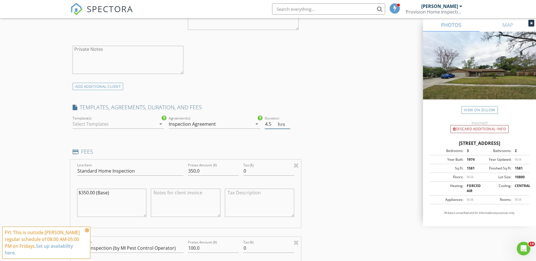
click at [288, 126] on input "4.5" at bounding box center [277, 123] width 25 height 9
click at [288, 126] on input "4" at bounding box center [277, 123] width 25 height 9
click at [288, 126] on input "3.5" at bounding box center [277, 123] width 25 height 9
click at [288, 126] on input "3" at bounding box center [277, 123] width 25 height 9
click at [288, 126] on input "2.5" at bounding box center [277, 123] width 25 height 9
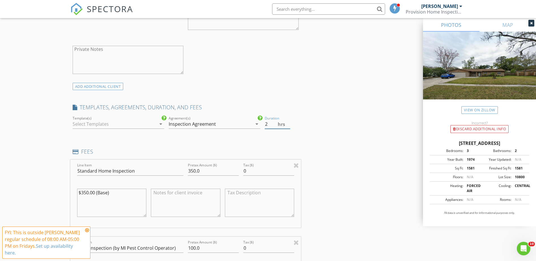
type input "2"
click at [288, 126] on input "2" at bounding box center [277, 123] width 25 height 9
click at [162, 125] on icon "arrow_drop_down" at bounding box center [160, 124] width 7 height 7
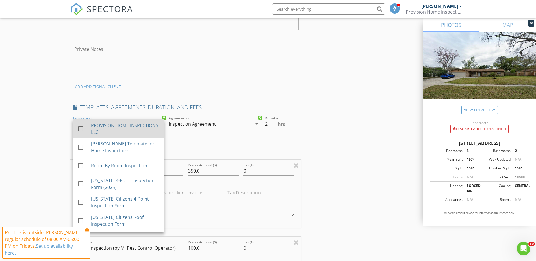
click at [92, 129] on div "PROVISION HOME INSPECTIONS LLC" at bounding box center [125, 129] width 69 height 14
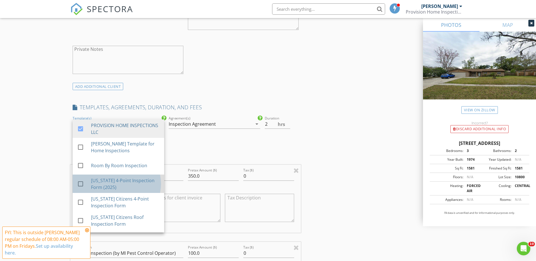
click at [90, 187] on div "check_box_outline_blank" at bounding box center [84, 184] width 14 height 7
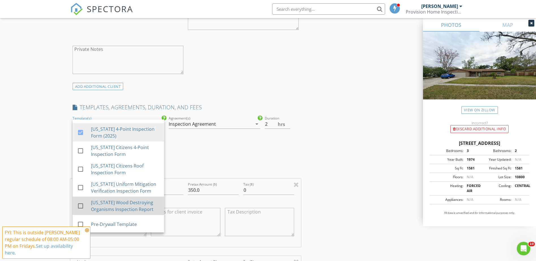
scroll to position [52, 0]
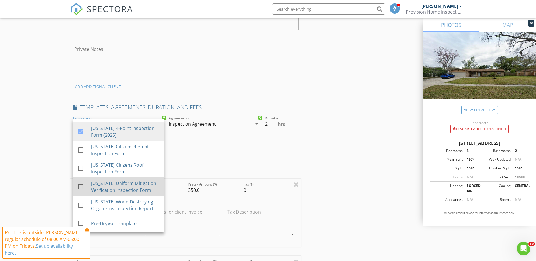
click at [97, 186] on div "[US_STATE] Uniform Mitigation Verification Inspection Form" at bounding box center [125, 187] width 69 height 14
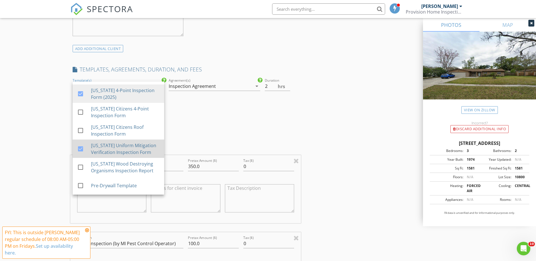
scroll to position [452, 0]
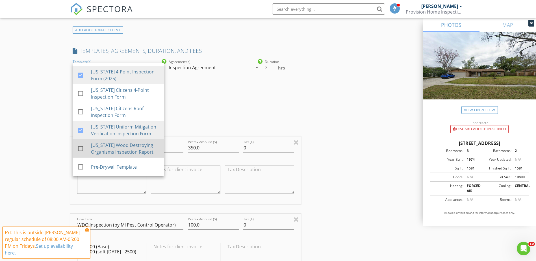
click at [99, 153] on div "[US_STATE] Wood Destroying Organisms Inspection Report" at bounding box center [125, 149] width 69 height 14
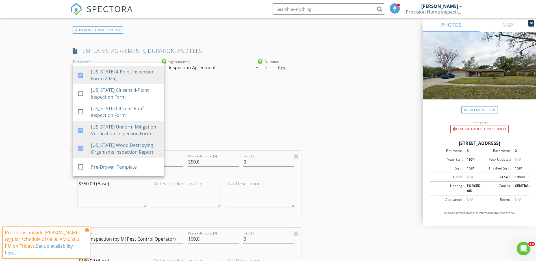
click at [289, 124] on div "Duration 2 hrs" at bounding box center [281, 91] width 38 height 67
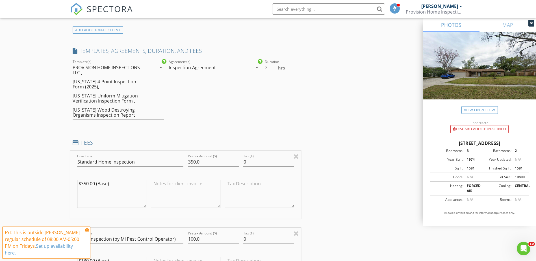
click at [258, 100] on div "check_box Inspection Agreement Agreement(s) Inspection Agreement arrow_drop_down" at bounding box center [214, 91] width 96 height 67
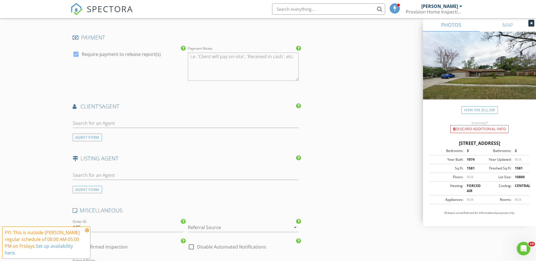
scroll to position [960, 0]
click at [82, 134] on div "AGENT FORM" at bounding box center [87, 137] width 29 height 8
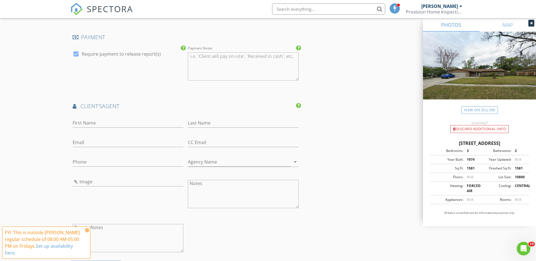
click at [98, 157] on div "Phone" at bounding box center [128, 163] width 111 height 18
click at [94, 141] on input "Email" at bounding box center [128, 142] width 111 height 9
paste input "mavilamedina@watsonrealtycorp.com"
type input "mavilamedina@watsonrealtycorp.com"
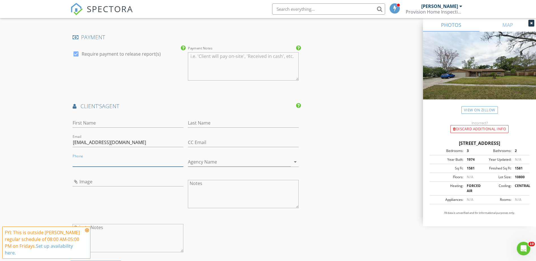
click at [136, 160] on input "Phone" at bounding box center [128, 161] width 111 height 9
paste input "904-903-8351"
type input "904-903-8351"
click at [150, 122] on input "First Name" at bounding box center [128, 122] width 111 height 9
click at [121, 118] on input "First Name" at bounding box center [128, 122] width 111 height 9
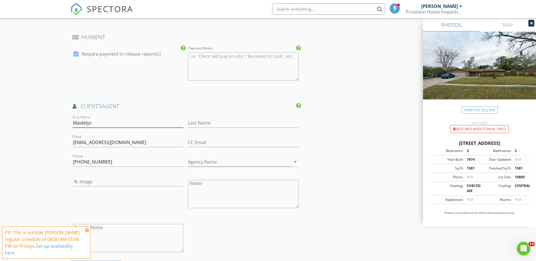
type input "Maidelys"
click at [191, 116] on div "Last Name" at bounding box center [243, 124] width 111 height 18
click at [192, 123] on input "Last Name" at bounding box center [243, 122] width 111 height 9
type input "Avila Medina"
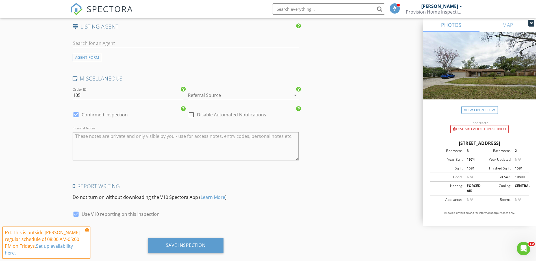
scroll to position [1230, 0]
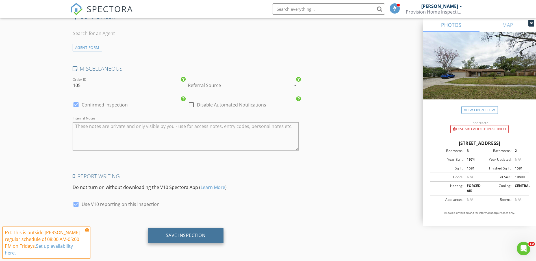
click at [173, 232] on div "Save Inspection" at bounding box center [186, 235] width 40 height 6
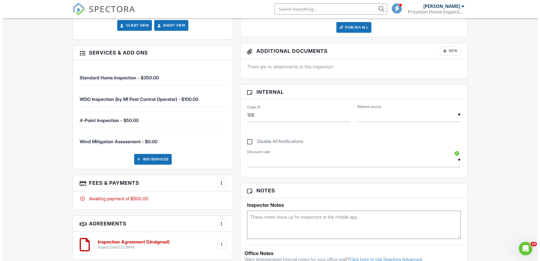
scroll to position [282, 0]
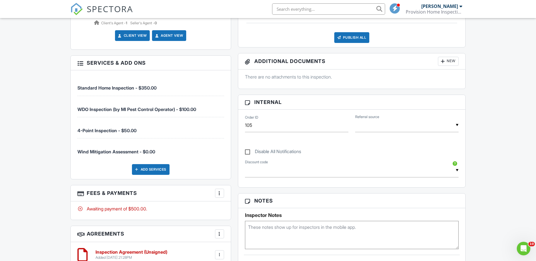
click at [451, 60] on div "New" at bounding box center [448, 61] width 21 height 9
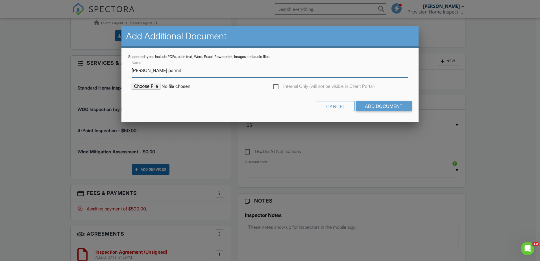
type input "Rooff permit"
click at [149, 87] on input "file" at bounding box center [180, 86] width 96 height 7
type input "C:\fakepath\Roof permit.pdf"
drag, startPoint x: 145, startPoint y: 71, endPoint x: 122, endPoint y: 75, distance: 23.5
click at [122, 75] on div "Supported types include PDFs, plain text, Word, Excel, Powerpoint, images and a…" at bounding box center [269, 85] width 297 height 75
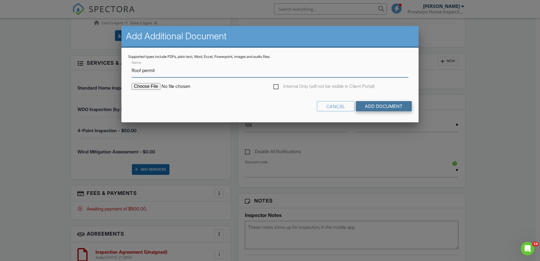
type input "Roof permit"
click at [366, 107] on input "Add Document" at bounding box center [384, 106] width 56 height 10
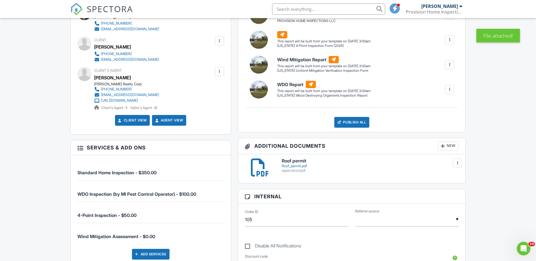
click at [288, 165] on div "Roof_permit.pdf" at bounding box center [370, 166] width 177 height 5
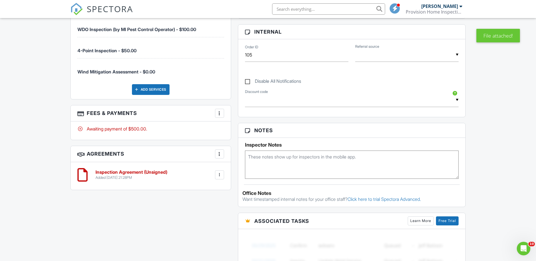
scroll to position [367, 0]
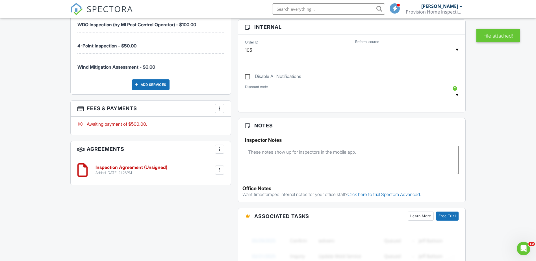
click at [284, 156] on textarea at bounding box center [352, 160] width 214 height 28
click at [166, 233] on div "All emails and texts are disabled for this inspection! All emails and texts hav…" at bounding box center [268, 92] width 402 height 553
click at [332, 153] on textarea "Plumbing : repipe 8/31/2006" at bounding box center [352, 160] width 214 height 28
type textarea "Plumbing : repipe 8/31/2006 WDO card 10456"
click at [499, 173] on div "Dashboard Profile Settings Calendar New Inspection Inspections Team Templates C…" at bounding box center [268, 76] width 536 height 850
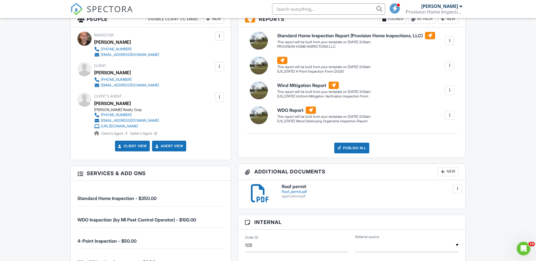
scroll to position [113, 0]
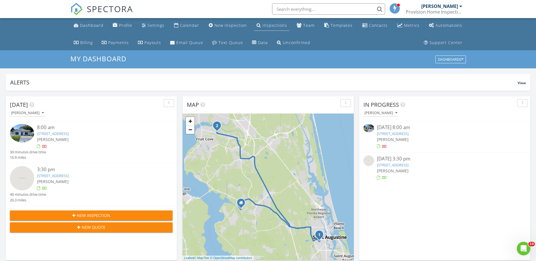
click at [273, 26] on div "Inspections" at bounding box center [274, 25] width 25 height 5
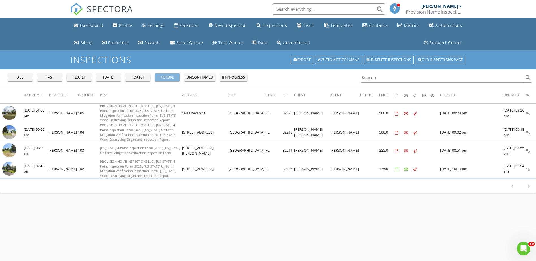
click at [174, 78] on div "future" at bounding box center [167, 78] width 20 height 6
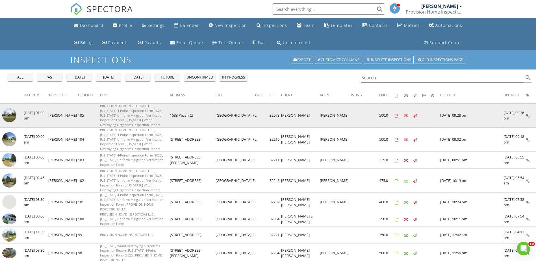
click at [15, 114] on img at bounding box center [9, 115] width 14 height 14
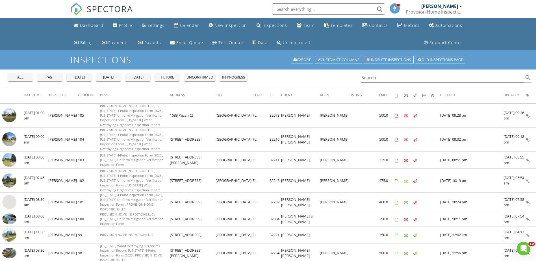
click at [102, 74] on button "[DATE]" at bounding box center [108, 77] width 25 height 8
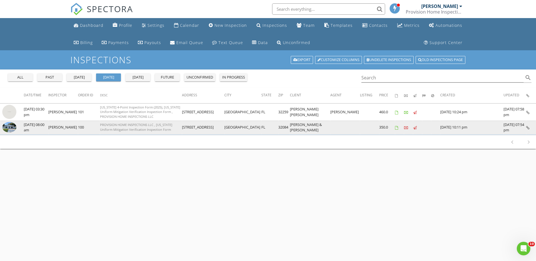
click at [26, 130] on td "08/27/2025 08:00 am" at bounding box center [36, 128] width 25 height 14
click at [3, 128] on img at bounding box center [9, 127] width 14 height 11
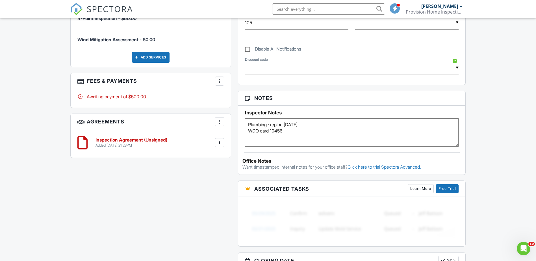
scroll to position [395, 0]
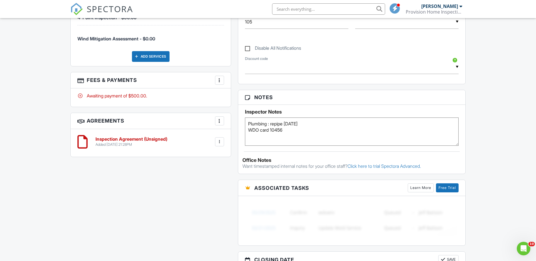
click at [310, 126] on textarea "Plumbing : repipe 8/31/2006 WDO card 10456" at bounding box center [352, 132] width 214 height 28
click at [311, 121] on textarea "Plumbing : repipe 8/31/2006 WDO card 10456" at bounding box center [352, 132] width 214 height 28
type textarea "WDO card 10456"
click at [482, 155] on div "Dashboard Profile Settings Calendar New Inspection Inspections Team Templates C…" at bounding box center [268, 48] width 536 height 850
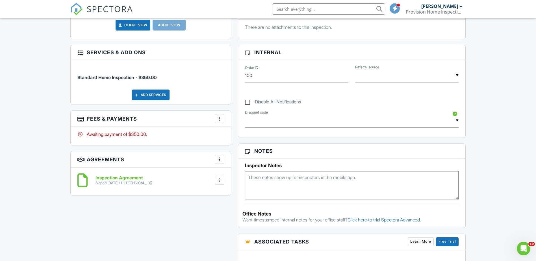
click at [221, 116] on div at bounding box center [220, 119] width 6 height 6
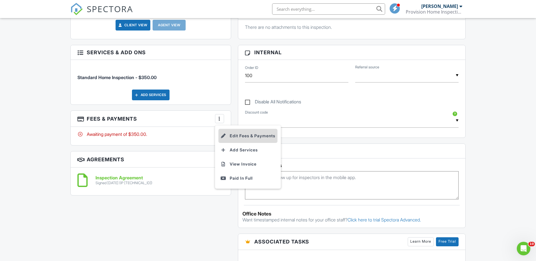
click at [238, 130] on li "Edit Fees & Payments" at bounding box center [247, 136] width 59 height 14
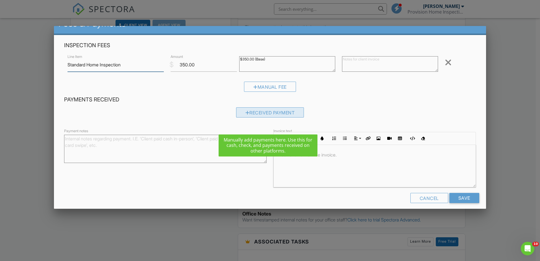
scroll to position [18, 0]
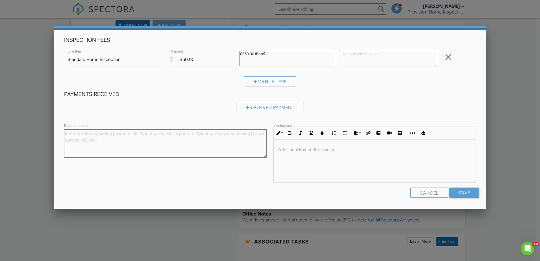
click at [169, 144] on textarea "Payment notes" at bounding box center [165, 143] width 203 height 28
type textarea "Payment with check"
click at [318, 154] on div at bounding box center [375, 161] width 202 height 42
drag, startPoint x: 116, startPoint y: 135, endPoint x: 50, endPoint y: 133, distance: 65.8
click at [50, 133] on body "SPECTORA Guillermo Vargas Provision Home Inspections, LLC. Role: Inspector Chan…" at bounding box center [268, 122] width 536 height 809
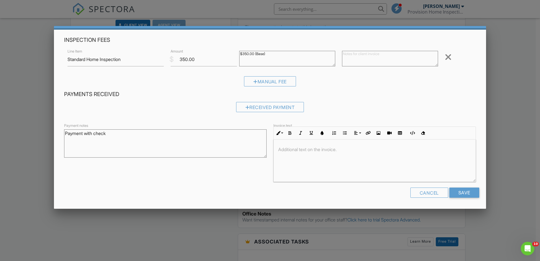
click at [297, 143] on div "​ ​" at bounding box center [375, 161] width 202 height 42
click at [313, 168] on div "Payment with check" at bounding box center [375, 161] width 202 height 42
click at [453, 194] on input "Save" at bounding box center [464, 193] width 30 height 10
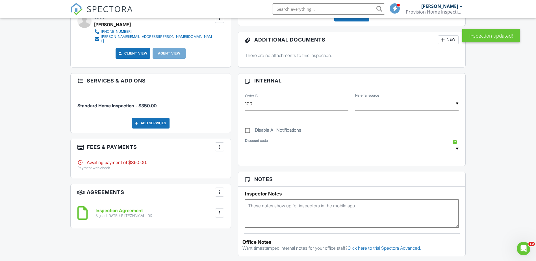
click at [219, 144] on div at bounding box center [220, 147] width 6 height 6
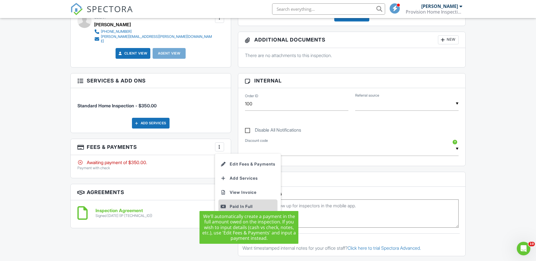
click at [230, 203] on div "Paid In Full" at bounding box center [248, 206] width 55 height 7
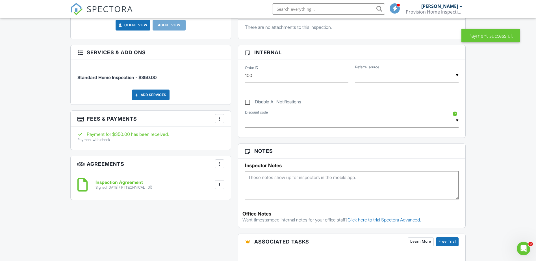
click at [220, 116] on div at bounding box center [220, 119] width 6 height 6
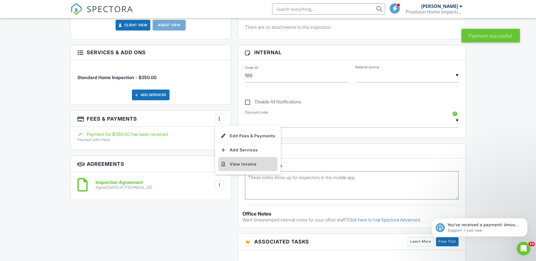
click at [233, 157] on li "View Invoice" at bounding box center [247, 164] width 59 height 14
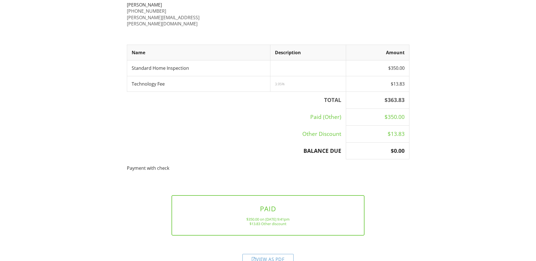
scroll to position [115, 0]
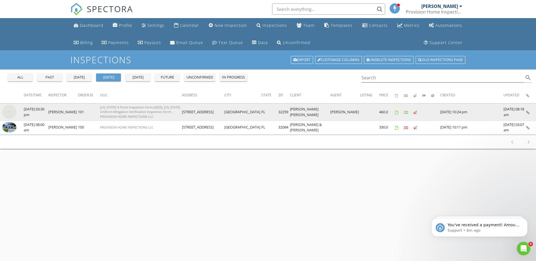
click at [17, 112] on td at bounding box center [12, 112] width 24 height 17
click at [10, 113] on img at bounding box center [9, 112] width 14 height 14
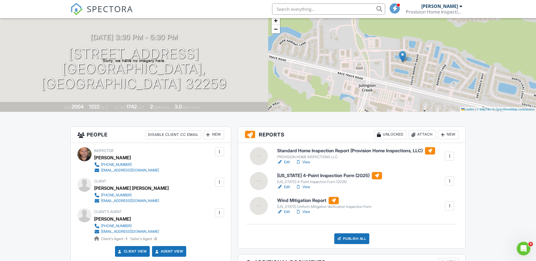
click at [286, 211] on link "Edit" at bounding box center [283, 212] width 13 height 6
click at [287, 188] on link "Edit" at bounding box center [283, 187] width 13 height 6
click at [288, 163] on link "Edit" at bounding box center [283, 162] width 13 height 6
